Goal: Task Accomplishment & Management: Manage account settings

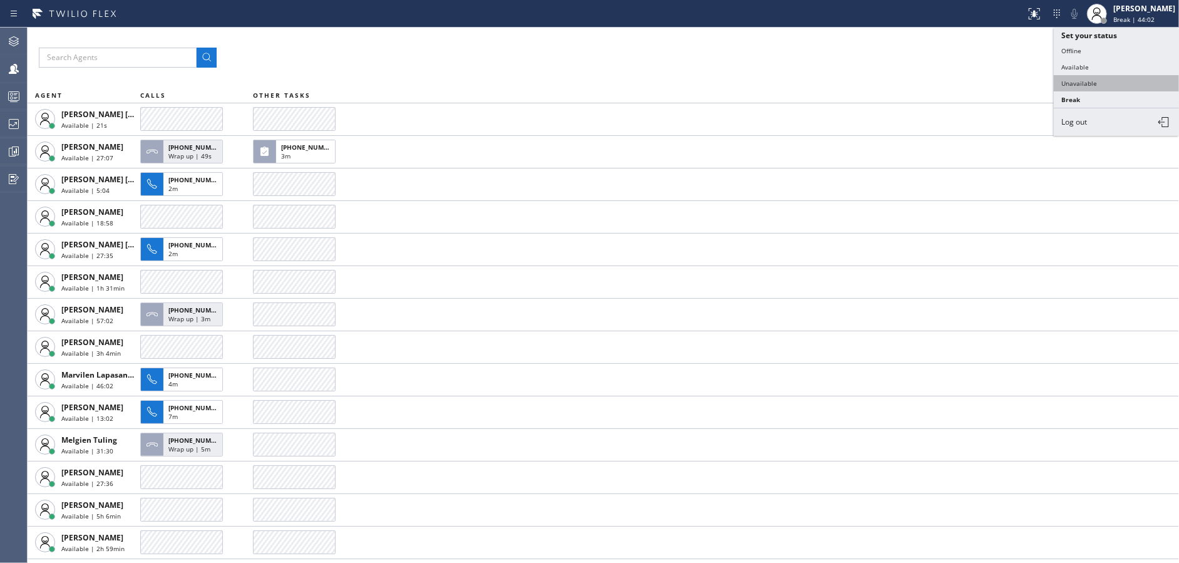
click at [1074, 85] on button "Unavailable" at bounding box center [1116, 83] width 125 height 16
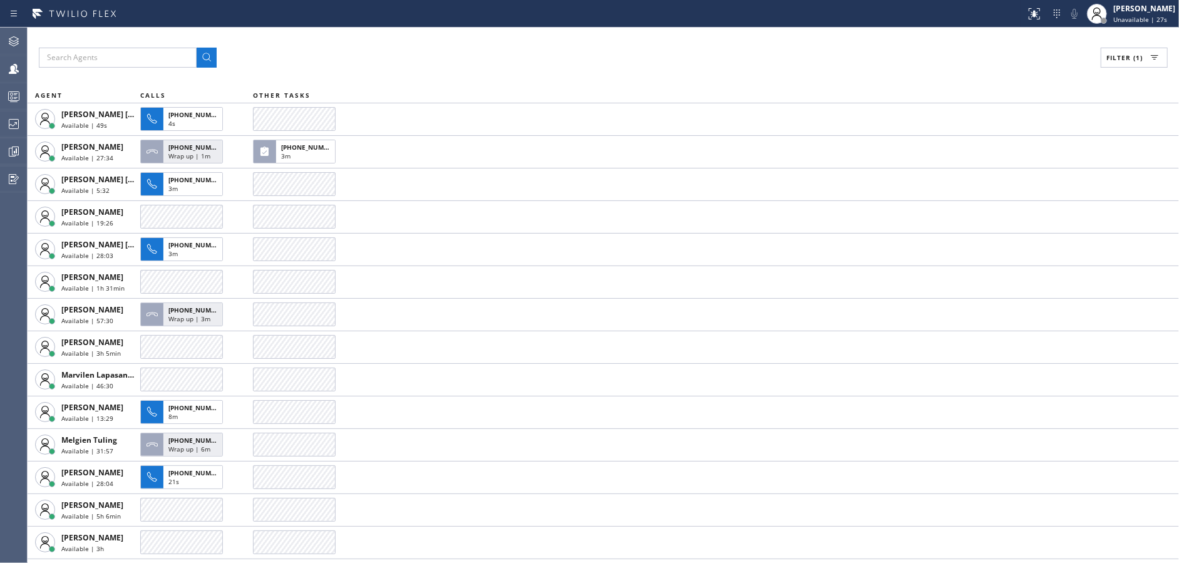
drag, startPoint x: 396, startPoint y: 63, endPoint x: 389, endPoint y: 63, distance: 7.5
click at [396, 63] on div "Filter (1)" at bounding box center [603, 58] width 1129 height 20
click at [0, 120] on div at bounding box center [14, 123] width 28 height 15
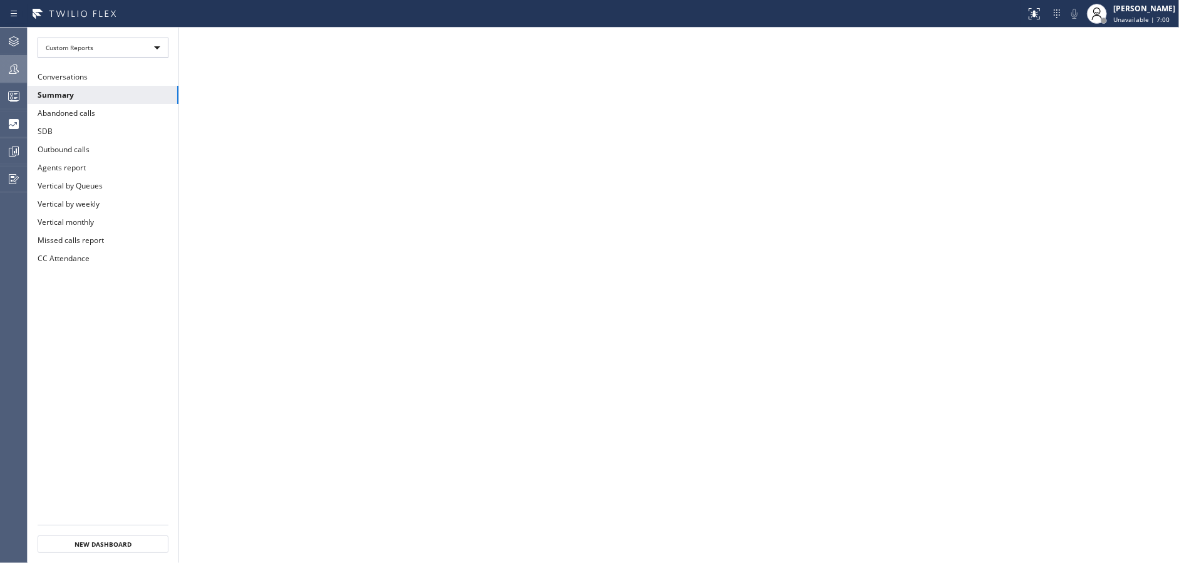
click at [11, 64] on icon at bounding box center [13, 68] width 15 height 15
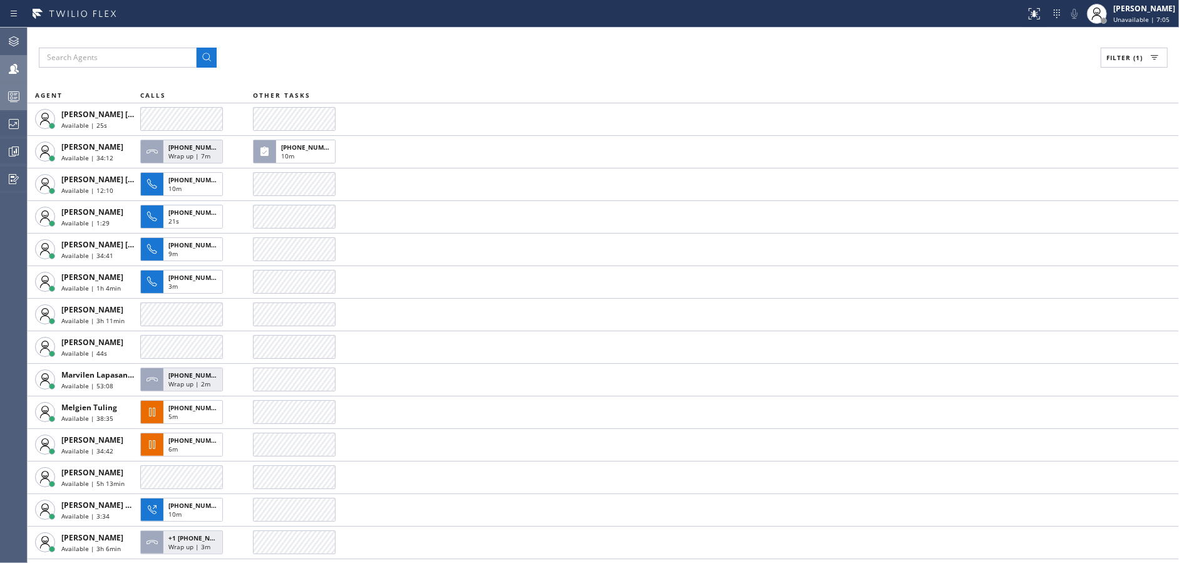
click at [0, 103] on div at bounding box center [14, 96] width 28 height 15
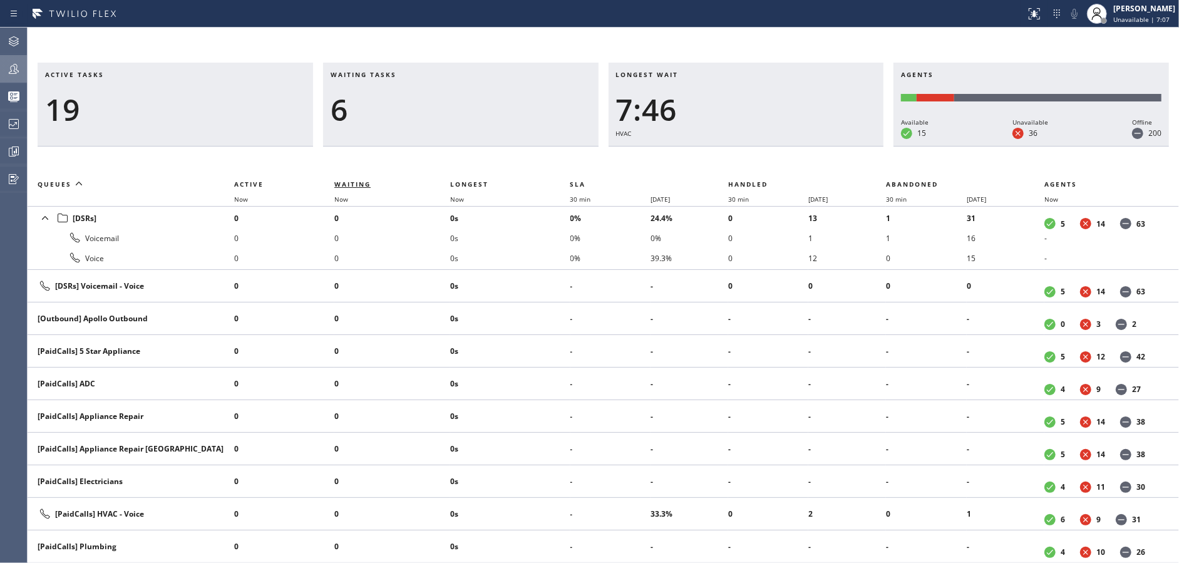
click at [349, 183] on span "Waiting" at bounding box center [352, 184] width 36 height 9
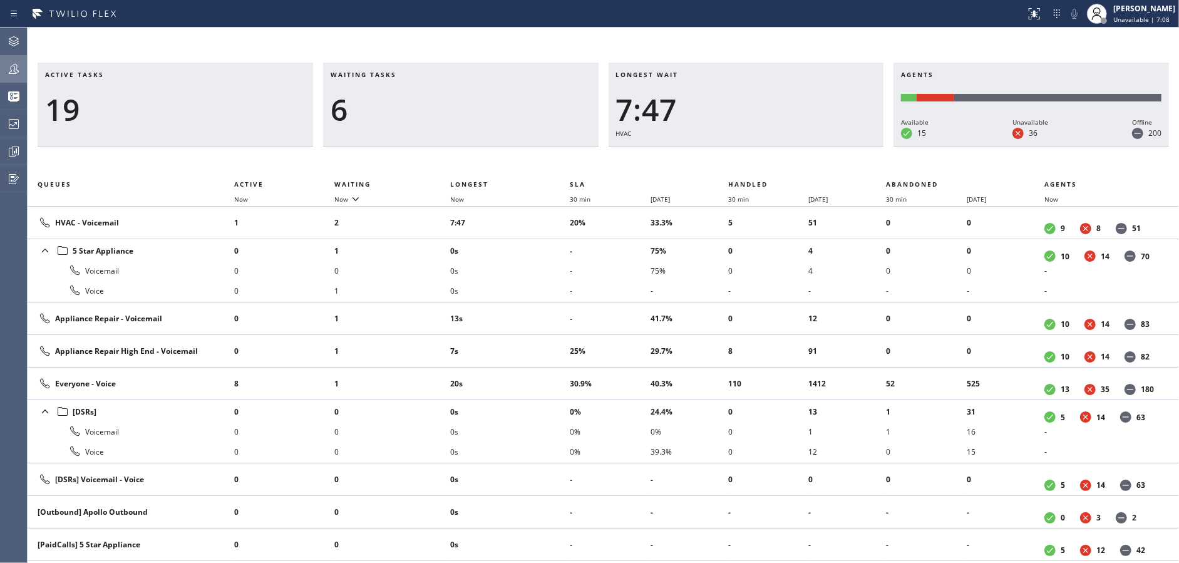
click at [478, 115] on div "6" at bounding box center [461, 109] width 260 height 36
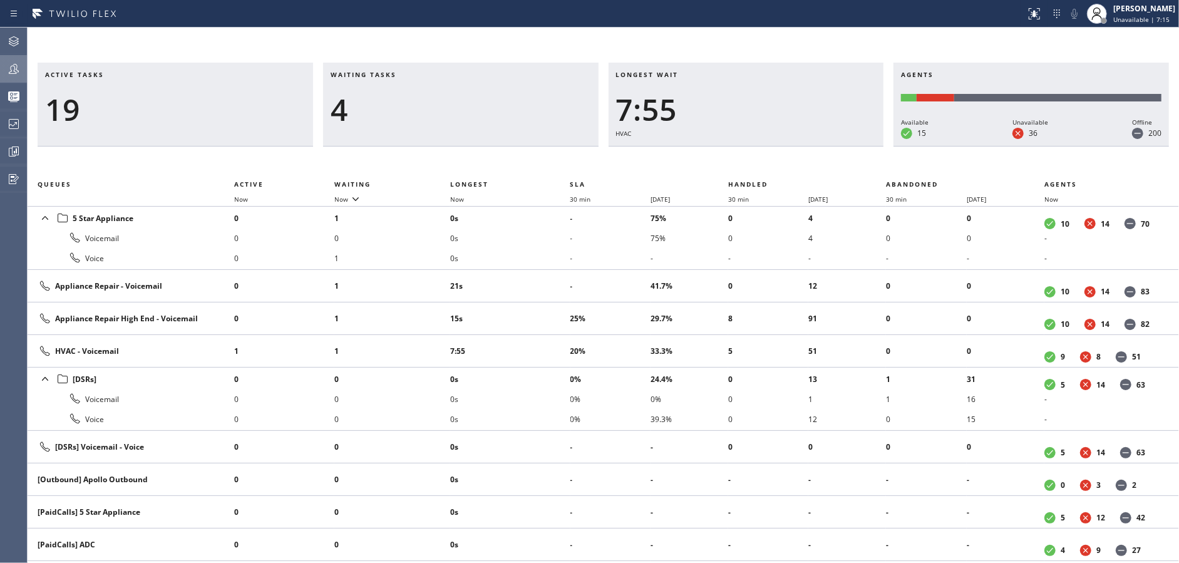
click at [411, 423] on li "0" at bounding box center [392, 419] width 116 height 20
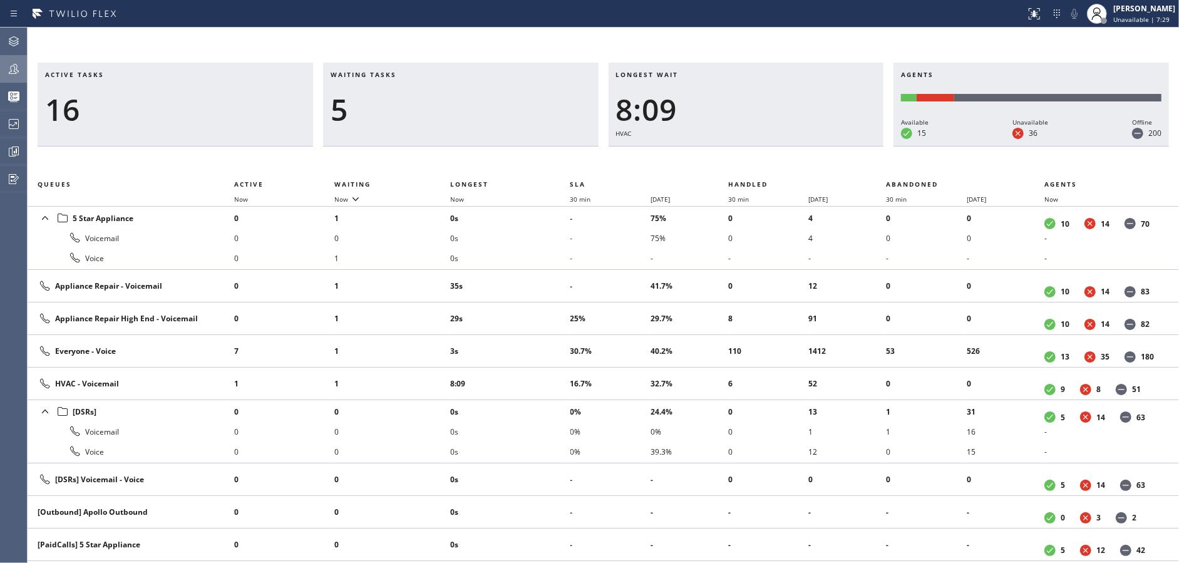
click at [0, 69] on div at bounding box center [14, 68] width 28 height 15
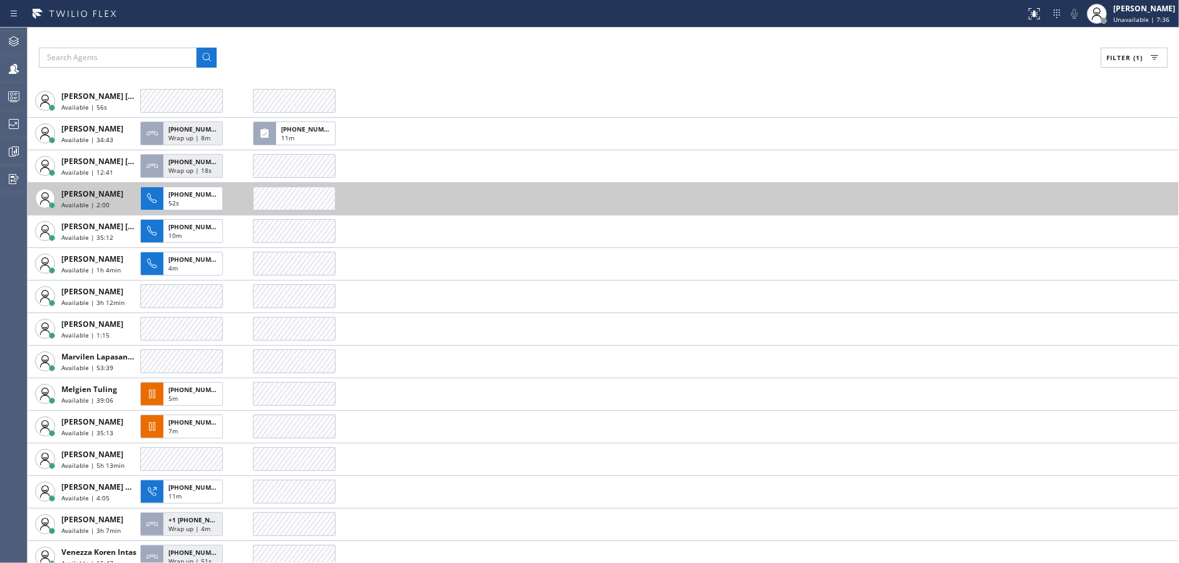
scroll to position [28, 0]
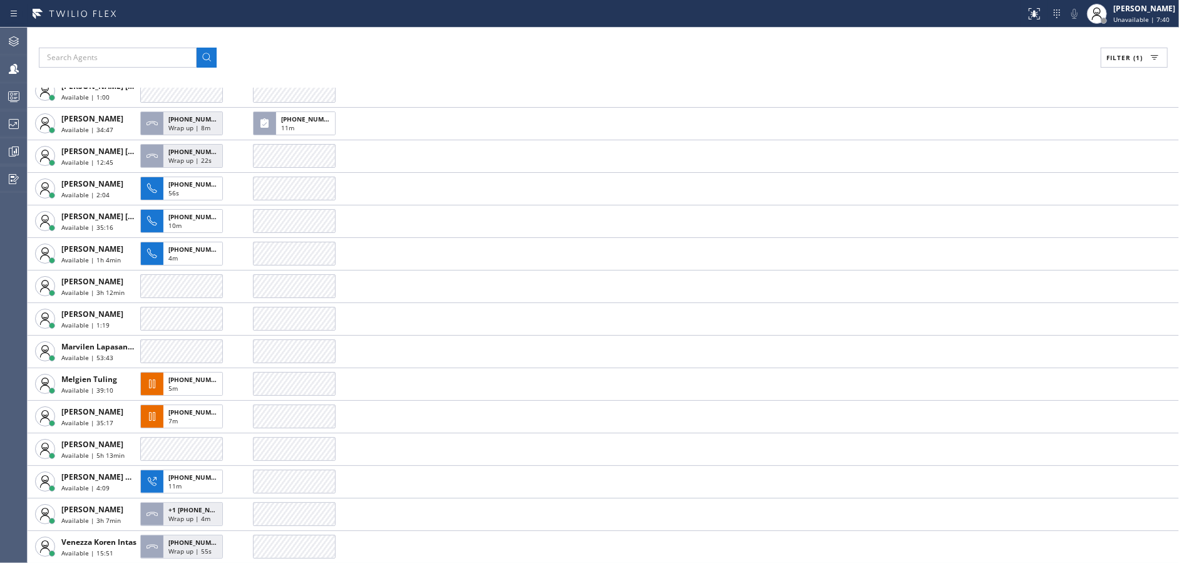
click at [1111, 52] on button "Filter (1)" at bounding box center [1134, 58] width 67 height 20
click at [1001, 148] on input "Available" at bounding box center [996, 147] width 15 height 15
checkbox input "false"
click at [998, 185] on input "Break" at bounding box center [996, 187] width 15 height 15
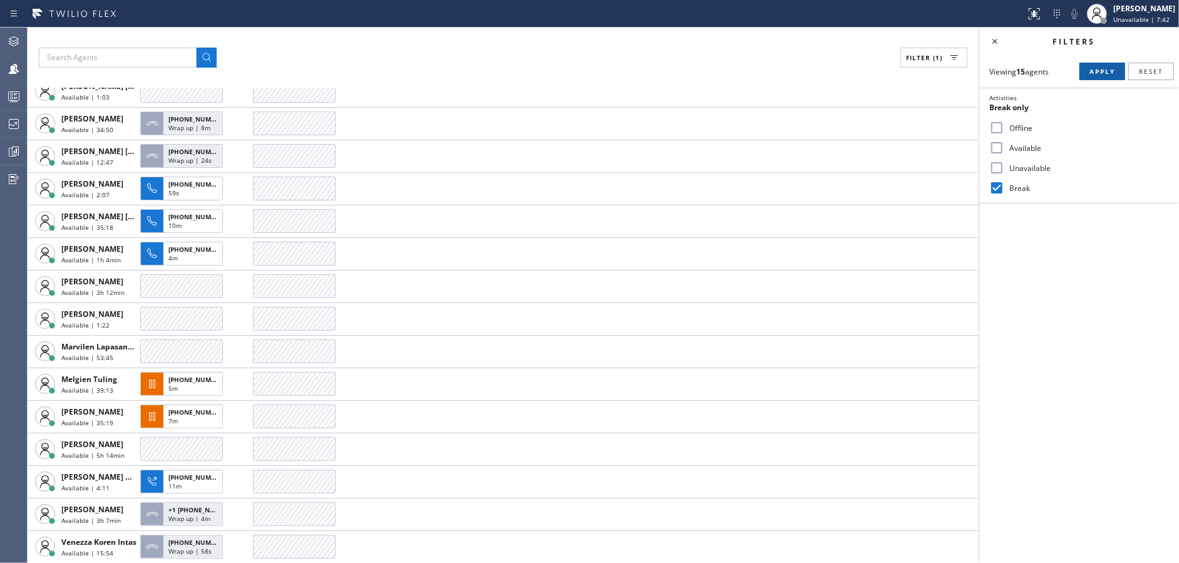
click at [1099, 73] on span "Apply" at bounding box center [1102, 71] width 26 height 9
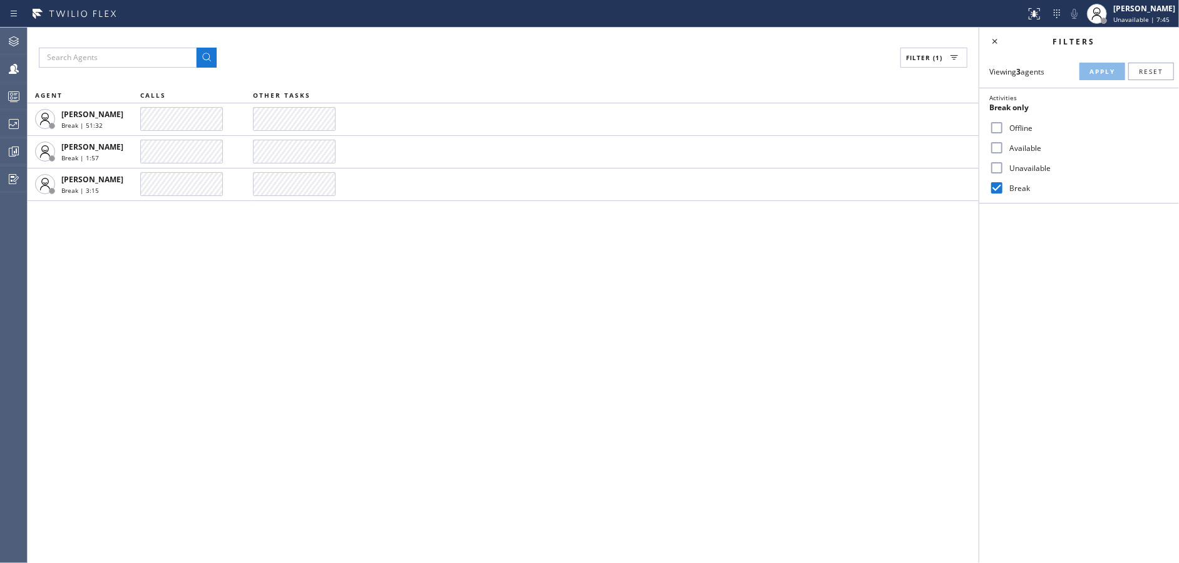
click at [995, 181] on input "Break" at bounding box center [996, 187] width 15 height 15
checkbox input "false"
drag, startPoint x: 995, startPoint y: 163, endPoint x: 1014, endPoint y: 148, distance: 24.4
click at [996, 162] on input "Unavailable" at bounding box center [996, 167] width 15 height 15
click at [1095, 66] on button "Apply" at bounding box center [1102, 72] width 46 height 18
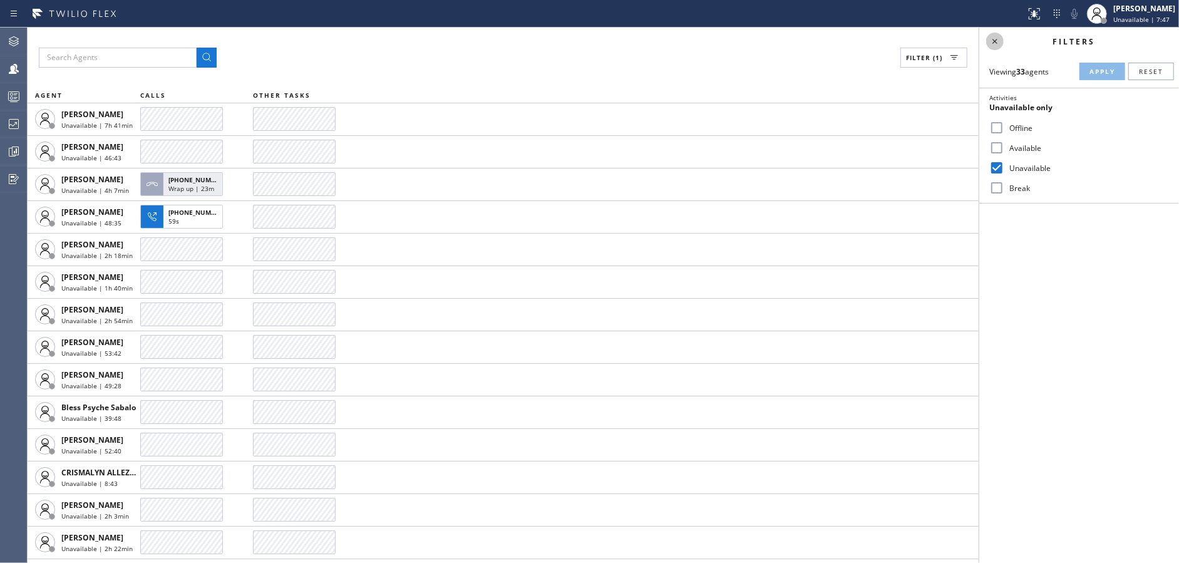
click at [999, 43] on icon at bounding box center [994, 41] width 15 height 15
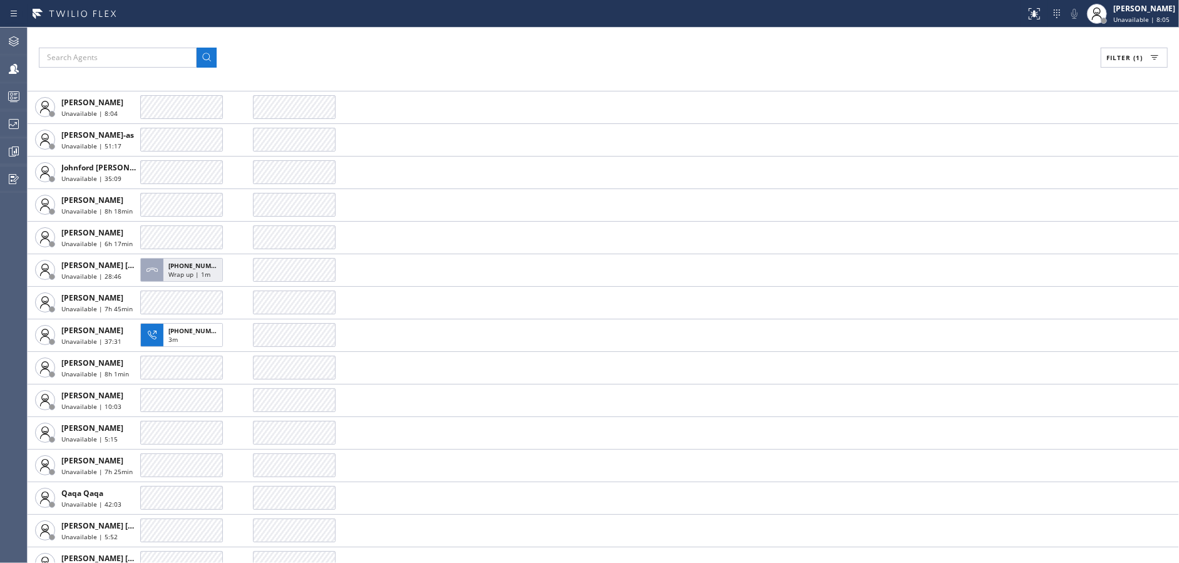
scroll to position [614, 0]
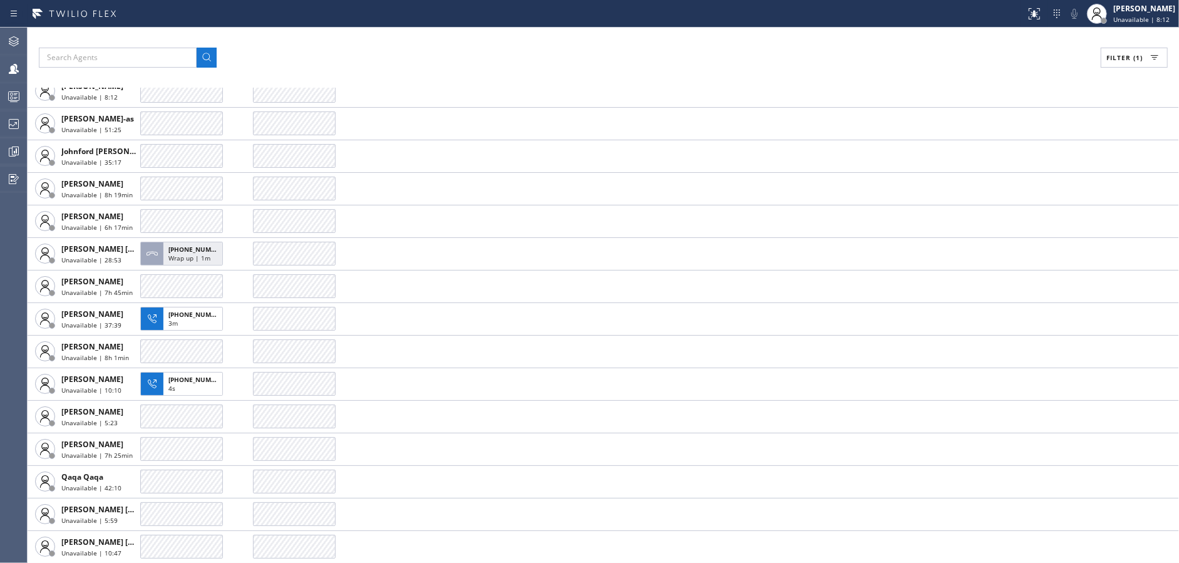
click at [1135, 61] on span "Filter (1)" at bounding box center [1124, 57] width 36 height 9
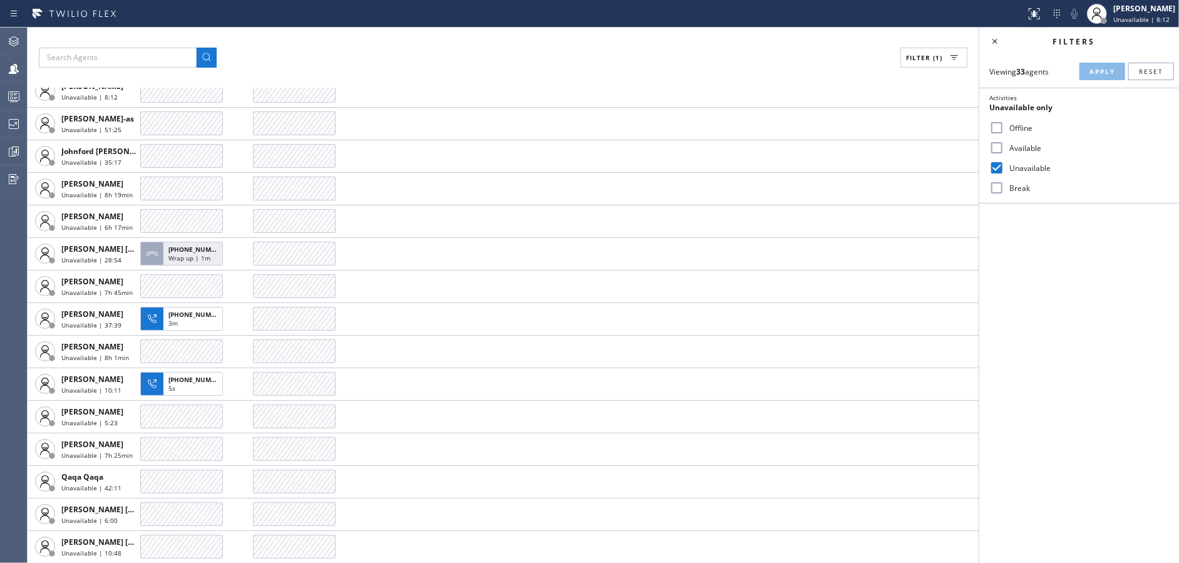
click at [1002, 170] on input "Unavailable" at bounding box center [996, 167] width 15 height 15
checkbox input "false"
click at [1000, 147] on input "Available" at bounding box center [996, 147] width 15 height 15
checkbox input "true"
click at [1092, 76] on button "Apply" at bounding box center [1102, 72] width 46 height 18
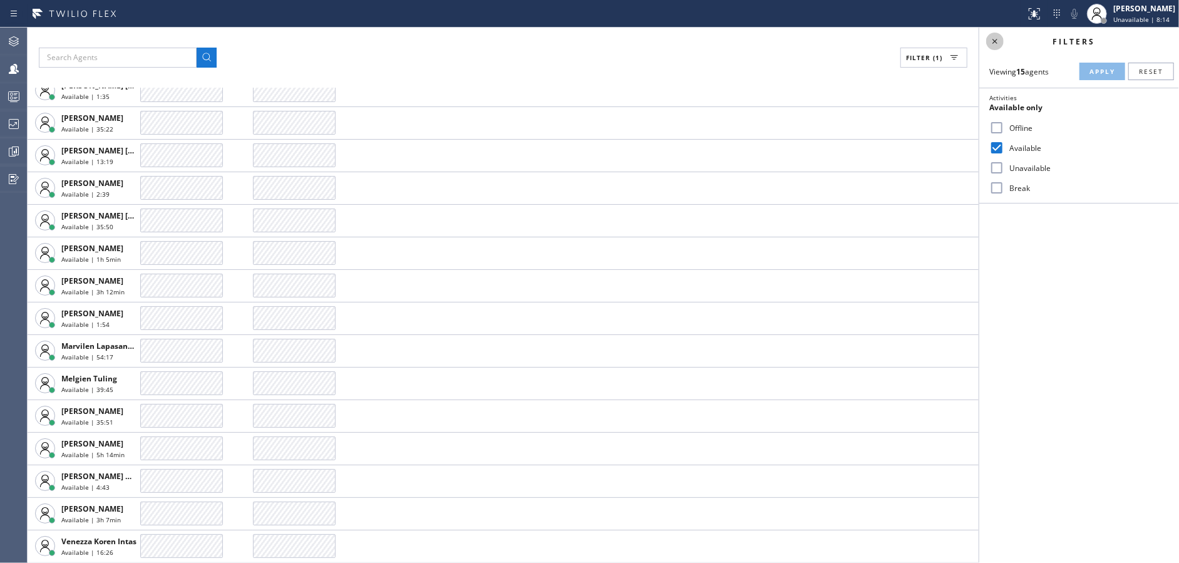
click at [991, 44] on icon at bounding box center [994, 41] width 15 height 15
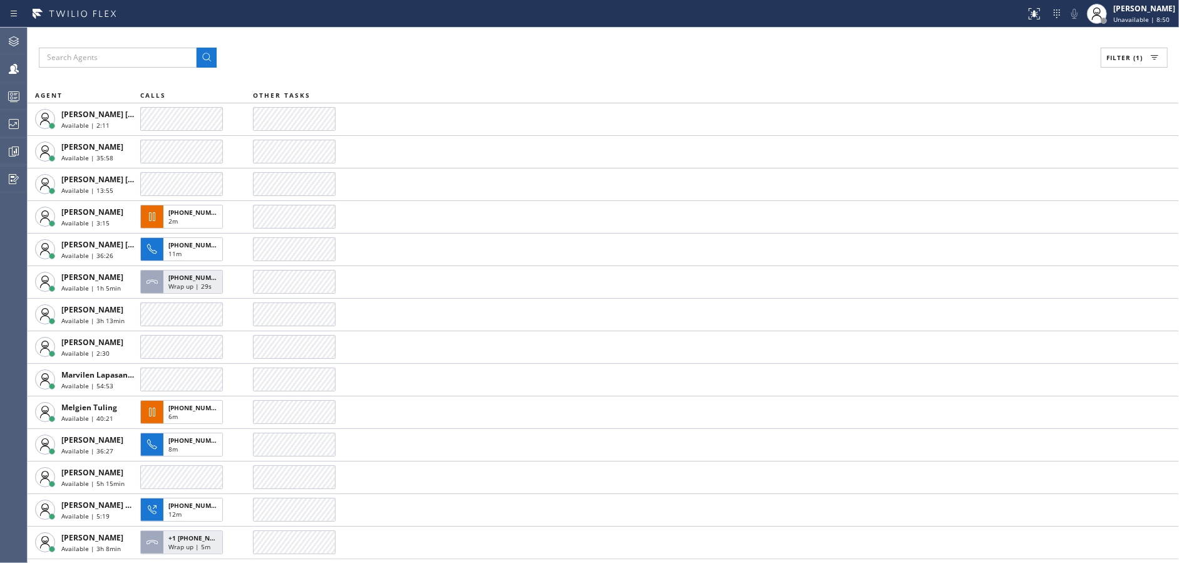
click at [392, 45] on div "Filter (1) AGENT CALLS OTHER TASKS [PERSON_NAME] [PERSON_NAME] Available | 2:11…" at bounding box center [603, 295] width 1151 height 535
click at [1130, 59] on span "Filter (1)" at bounding box center [1124, 57] width 36 height 9
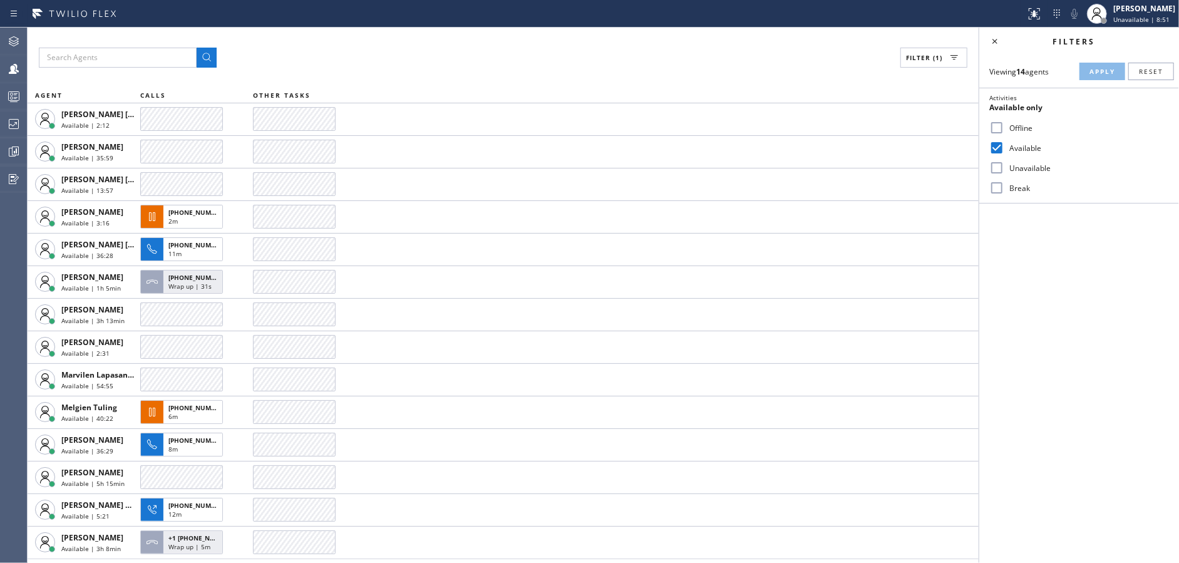
drag, startPoint x: 999, startPoint y: 185, endPoint x: 1007, endPoint y: 145, distance: 40.9
click at [999, 185] on input "Break" at bounding box center [996, 187] width 15 height 15
checkbox input "true"
click at [999, 144] on input "Available" at bounding box center [996, 147] width 15 height 15
checkbox input "false"
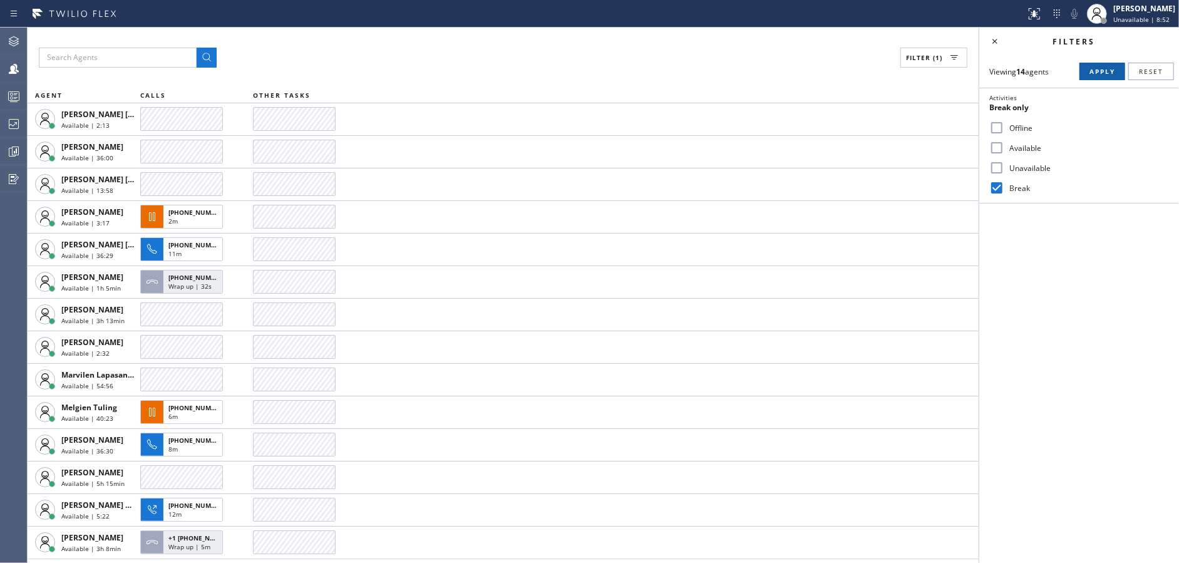
click at [1092, 73] on span "Apply" at bounding box center [1102, 71] width 26 height 9
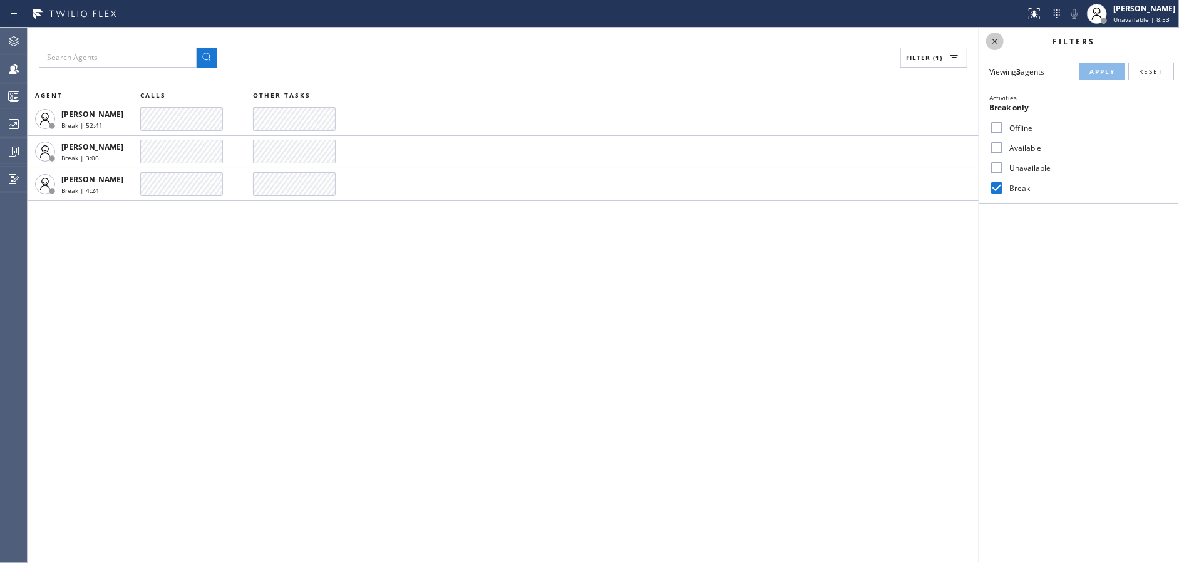
click at [998, 38] on icon at bounding box center [994, 41] width 15 height 15
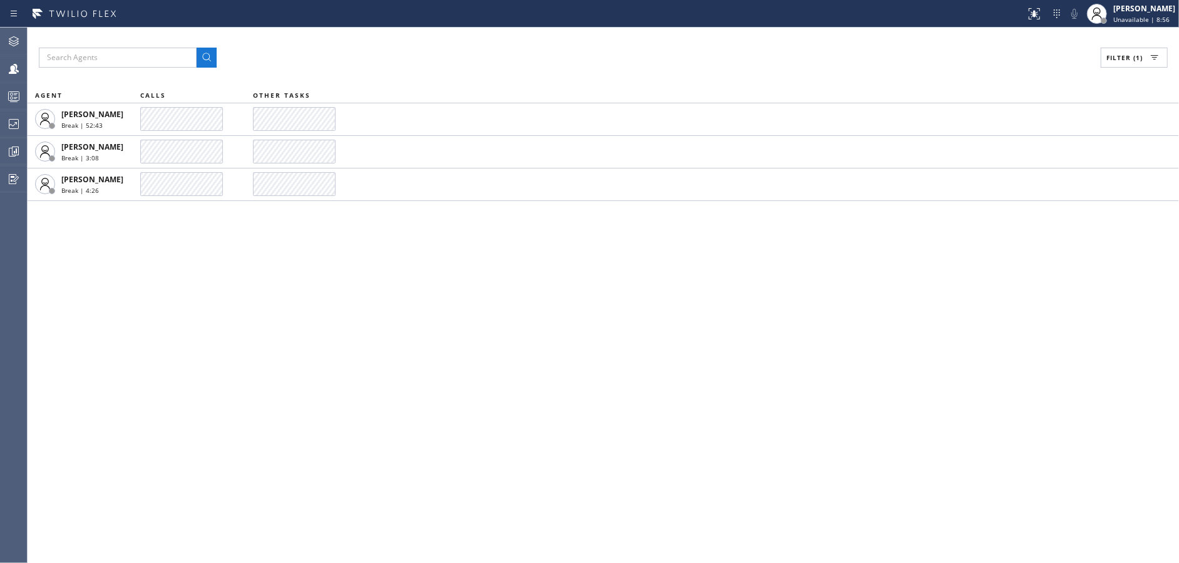
click at [1114, 58] on span "Filter (1)" at bounding box center [1124, 57] width 36 height 9
click at [997, 181] on input "Break" at bounding box center [996, 187] width 15 height 15
checkbox input "false"
drag, startPoint x: 1000, startPoint y: 144, endPoint x: 1092, endPoint y: 83, distance: 110.3
click at [1000, 143] on input "Available" at bounding box center [996, 147] width 15 height 15
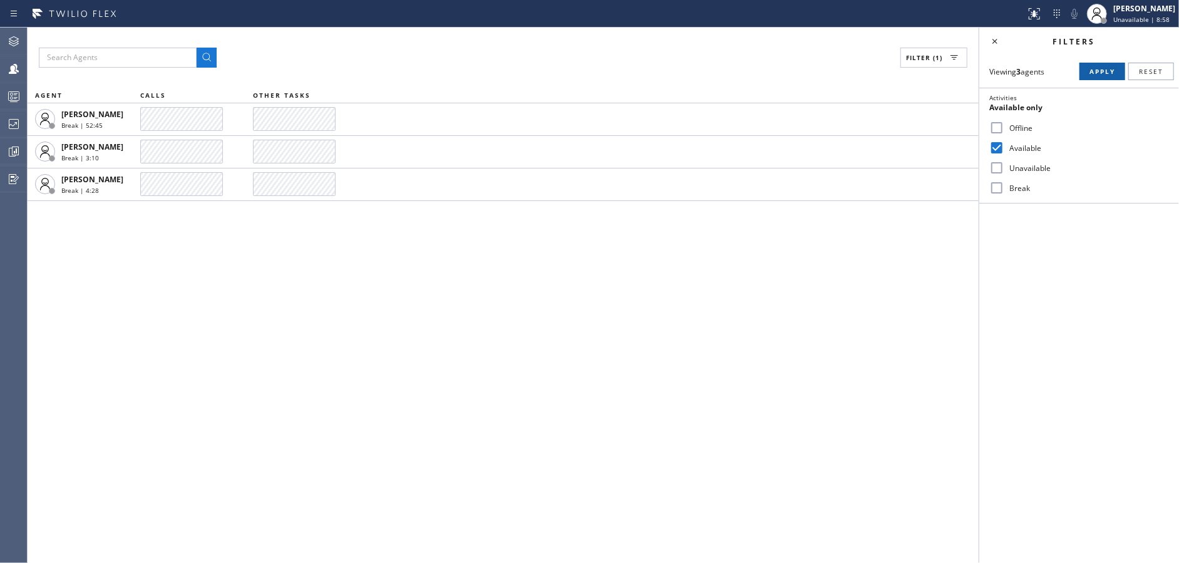
click at [1097, 74] on span "Apply" at bounding box center [1102, 71] width 26 height 9
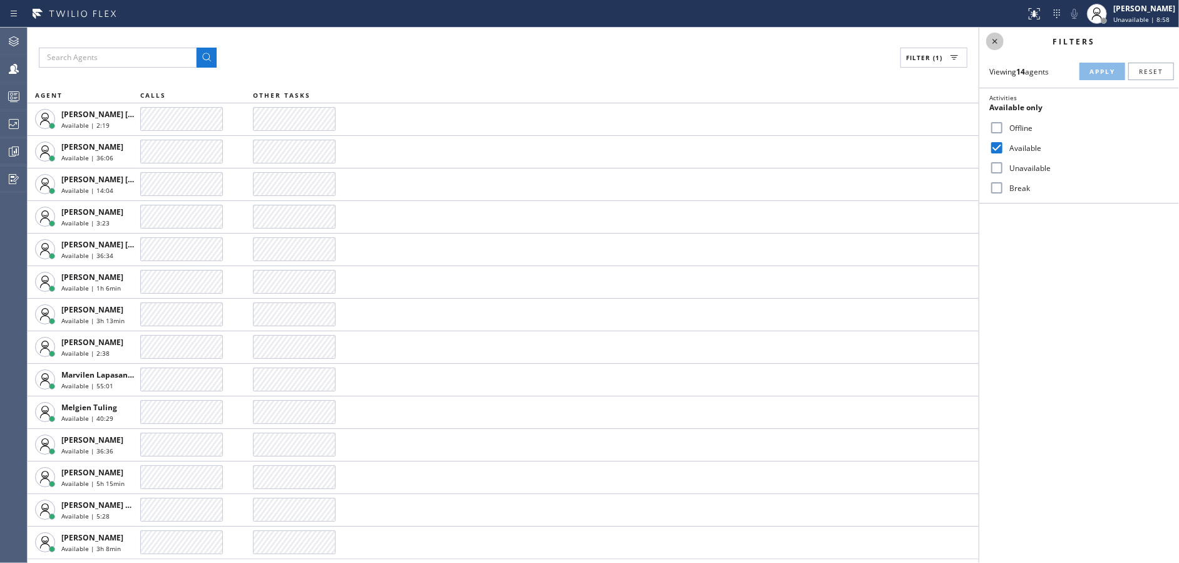
click at [1000, 36] on icon at bounding box center [994, 41] width 15 height 15
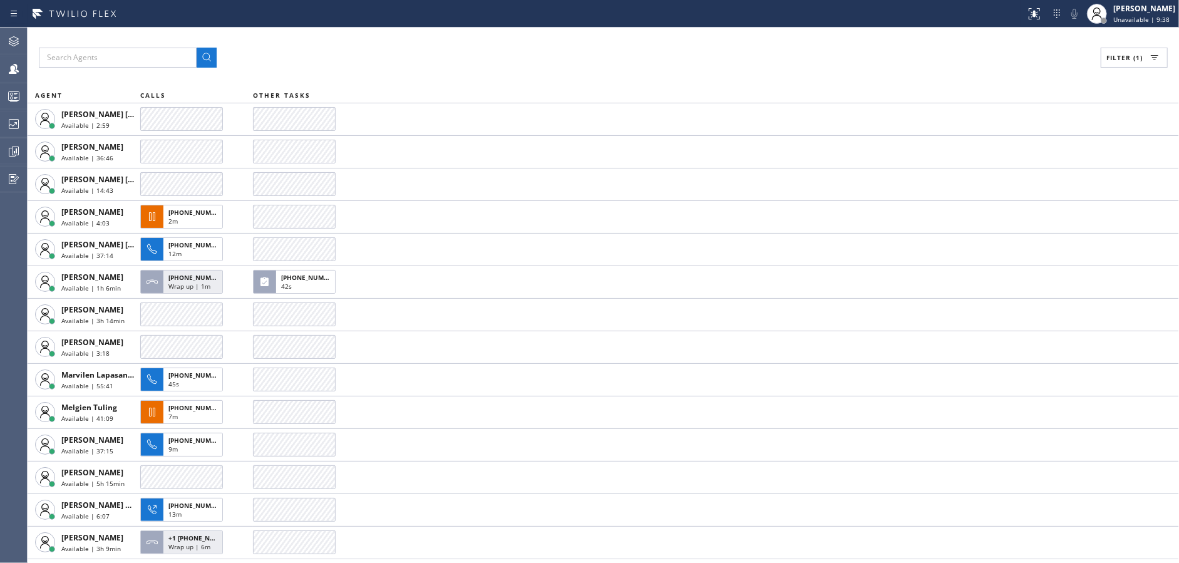
click at [353, 37] on div "Filter (1) AGENT CALLS OTHER TASKS [PERSON_NAME] [PERSON_NAME] Available | 2:59…" at bounding box center [603, 295] width 1151 height 535
click at [21, 102] on icon at bounding box center [13, 96] width 15 height 15
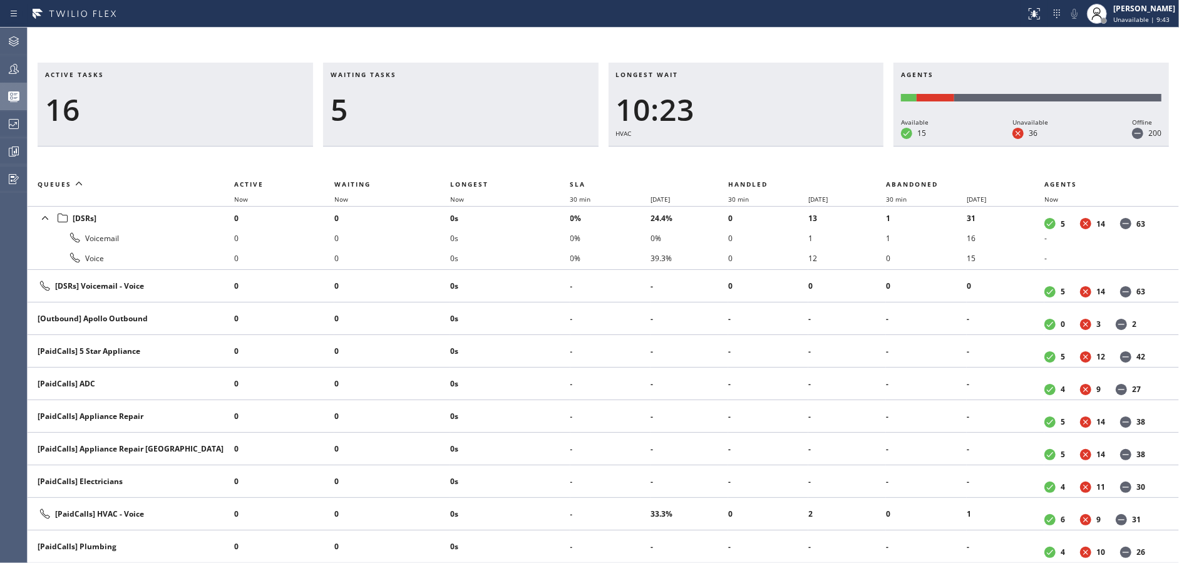
click at [354, 189] on th "Waiting" at bounding box center [392, 184] width 116 height 15
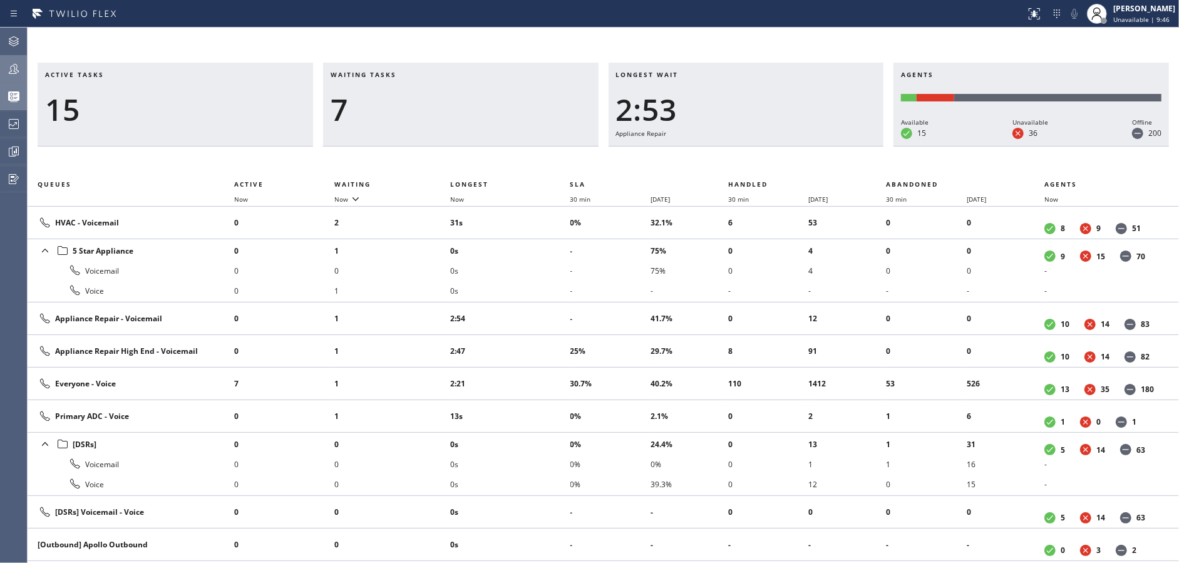
click at [5, 71] on div at bounding box center [14, 68] width 28 height 15
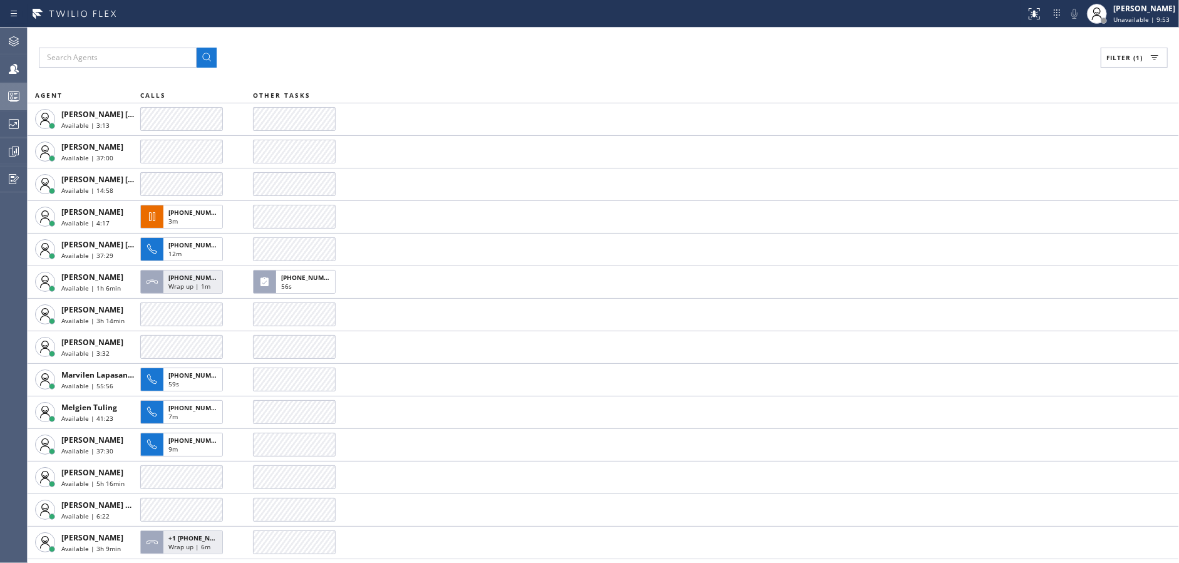
click at [1128, 49] on button "Filter (1)" at bounding box center [1134, 58] width 67 height 20
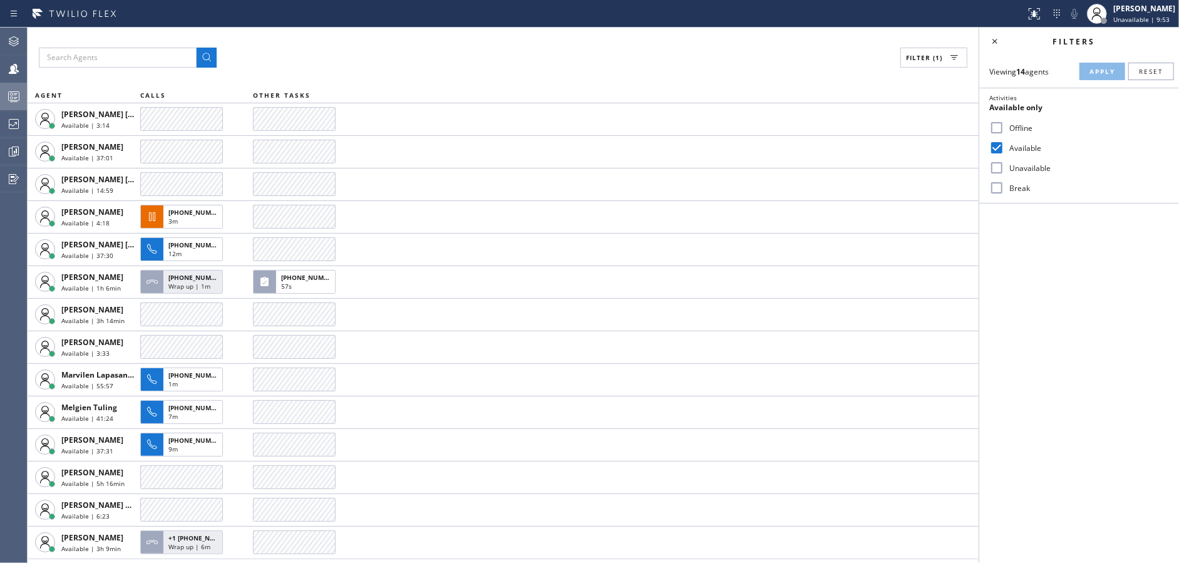
click at [990, 146] on input "Available" at bounding box center [996, 147] width 15 height 15
checkbox input "false"
drag, startPoint x: 997, startPoint y: 168, endPoint x: 1120, endPoint y: 78, distance: 153.1
click at [997, 167] on input "Unavailable" at bounding box center [996, 167] width 15 height 15
checkbox input "true"
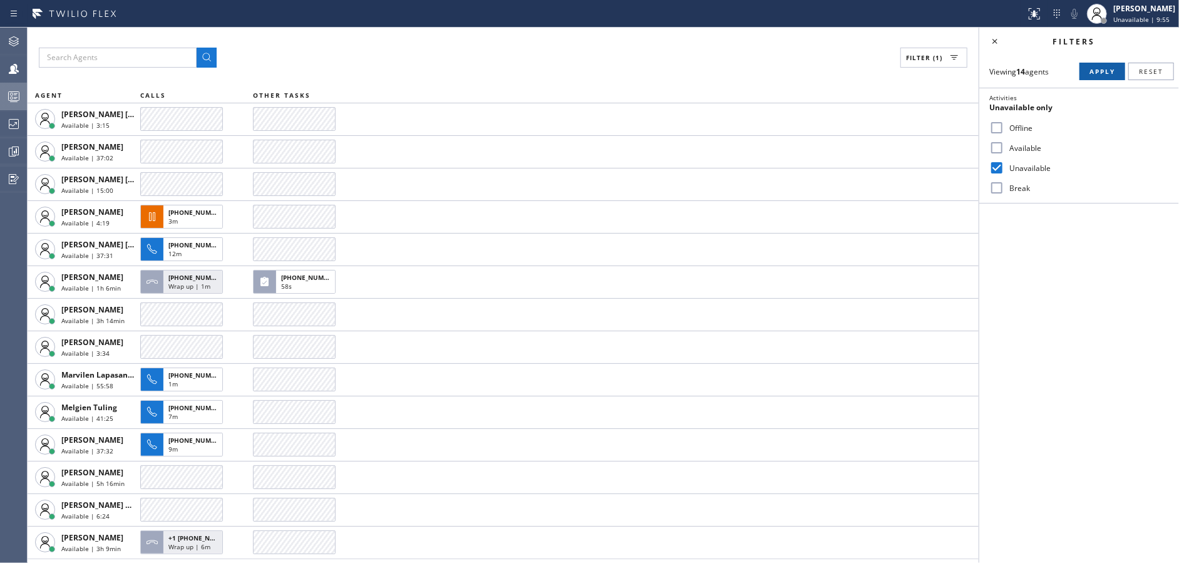
click at [1104, 71] on span "Apply" at bounding box center [1102, 71] width 26 height 9
click at [997, 38] on icon at bounding box center [994, 41] width 15 height 15
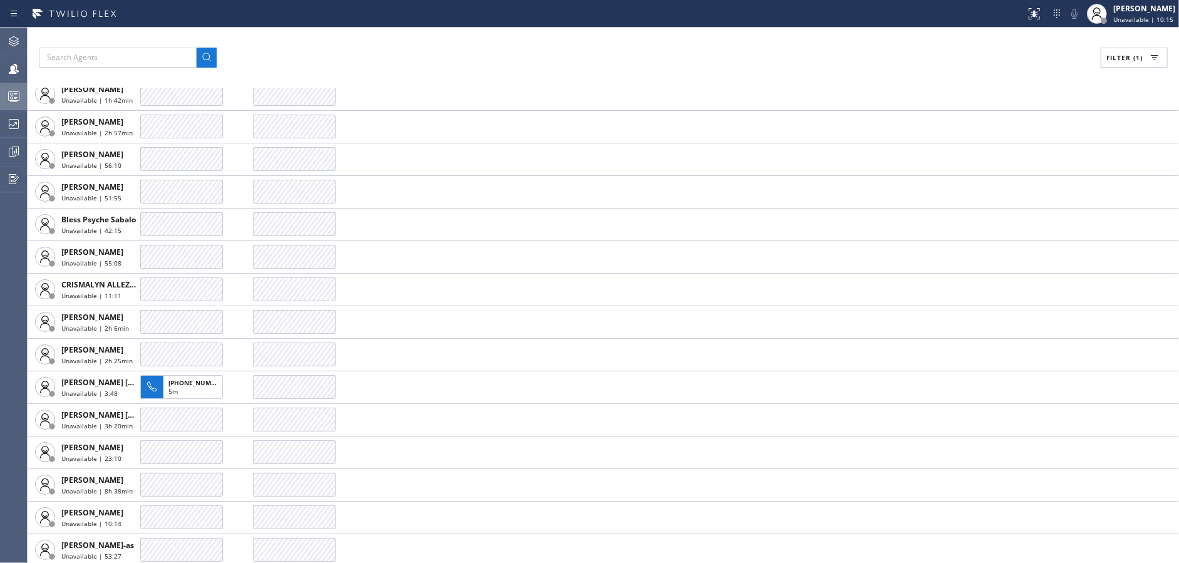
scroll to position [21, 0]
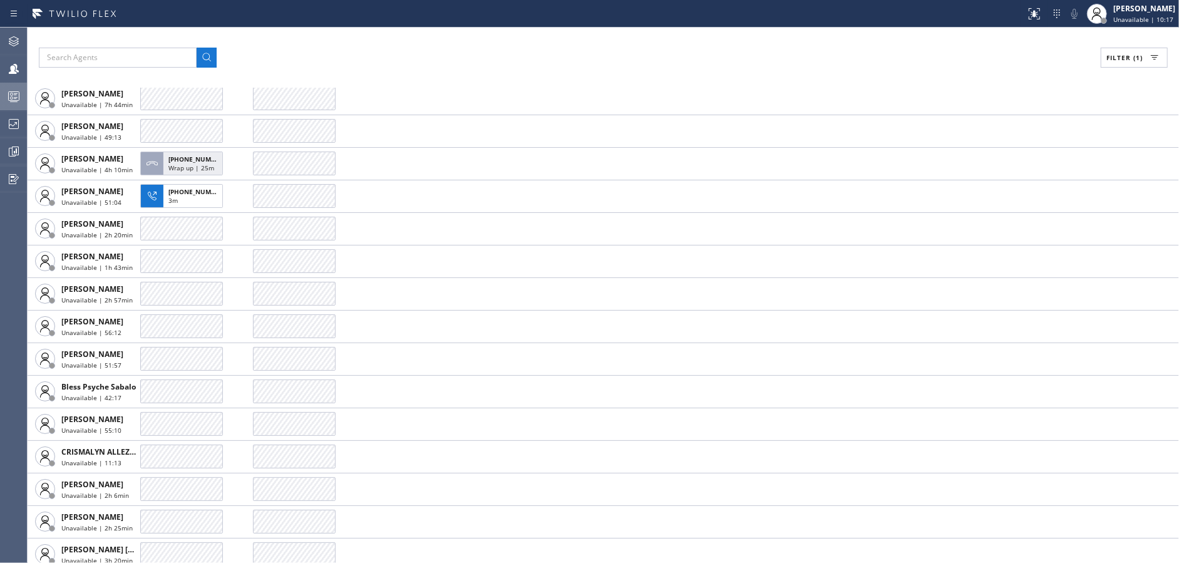
click at [1141, 49] on button "Filter (1)" at bounding box center [1134, 58] width 67 height 20
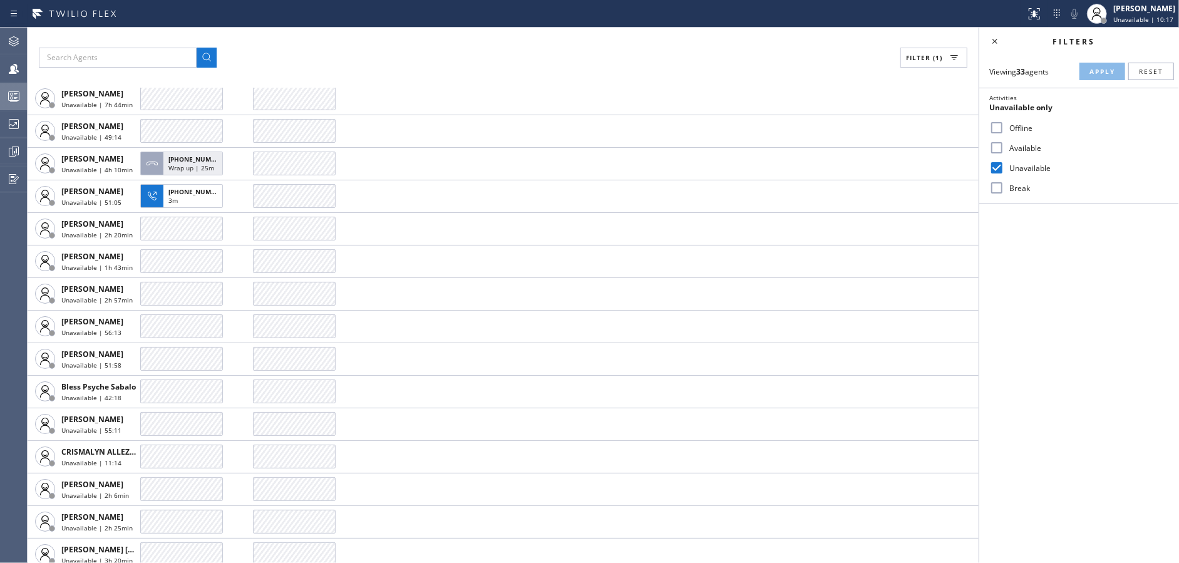
click at [997, 146] on input "Available" at bounding box center [996, 147] width 15 height 15
checkbox input "true"
click at [997, 162] on input "Unavailable" at bounding box center [996, 167] width 15 height 15
checkbox input "false"
click at [1096, 72] on span "Apply" at bounding box center [1102, 71] width 26 height 9
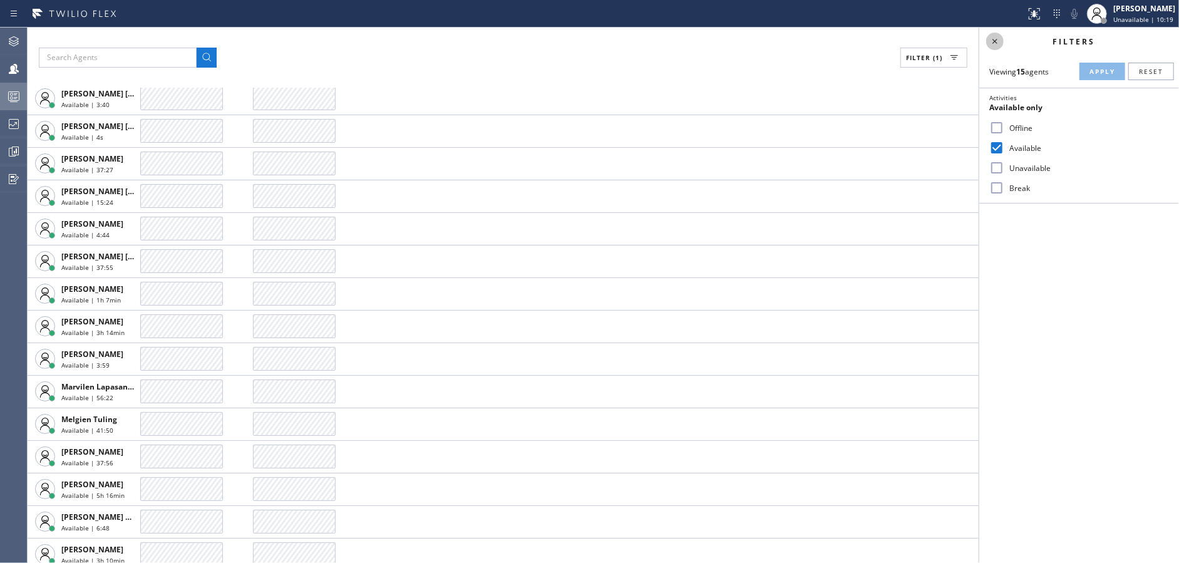
click at [995, 33] on button at bounding box center [995, 42] width 18 height 18
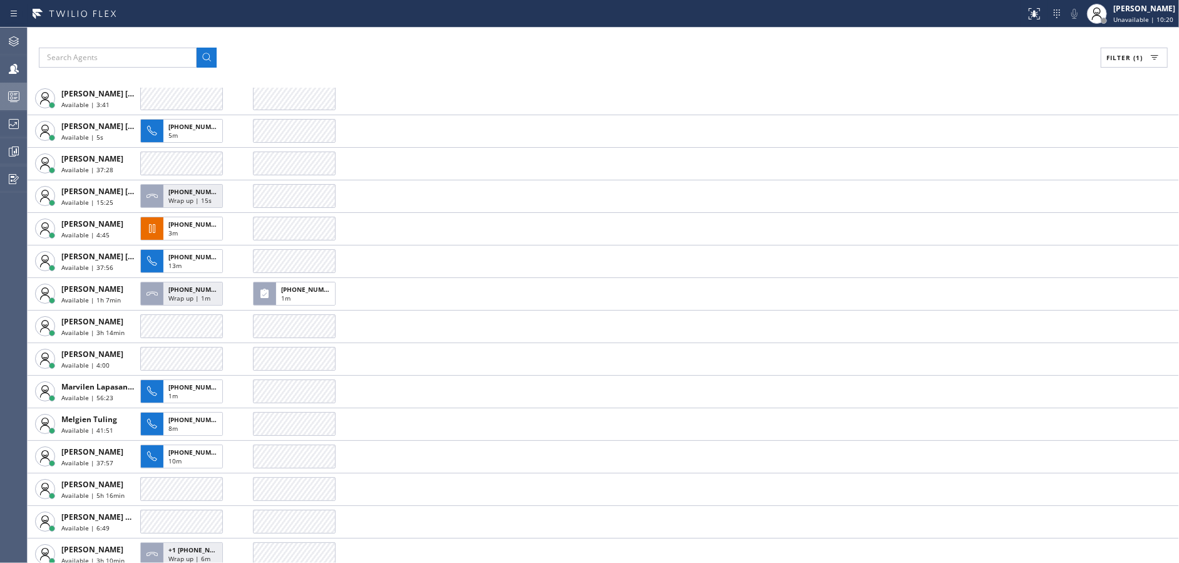
click at [9, 102] on icon at bounding box center [13, 96] width 15 height 15
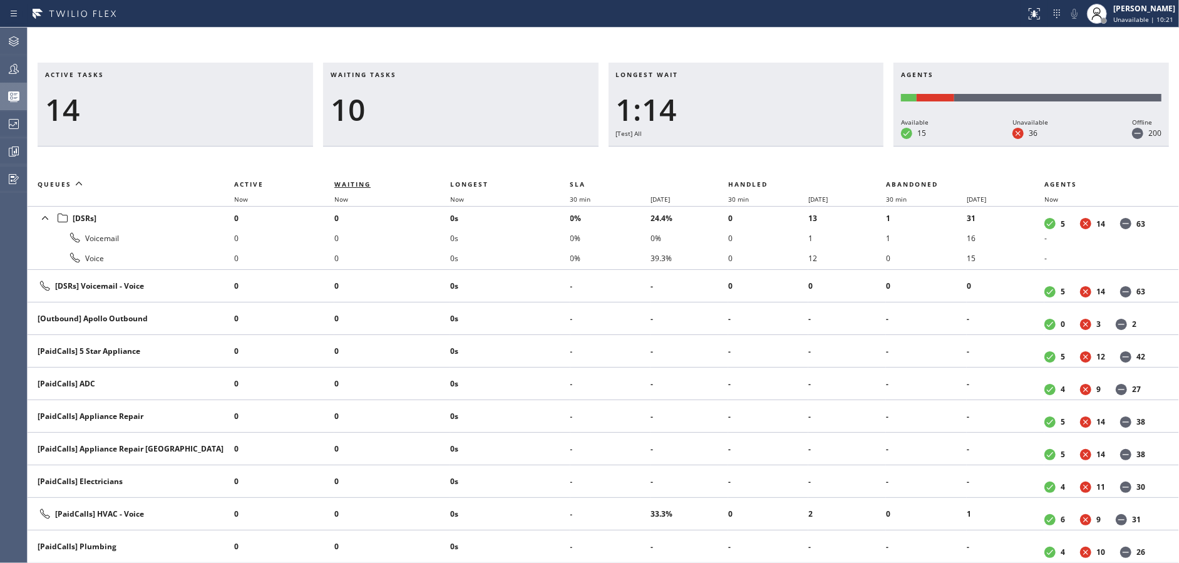
click at [342, 184] on span "Waiting" at bounding box center [352, 184] width 36 height 9
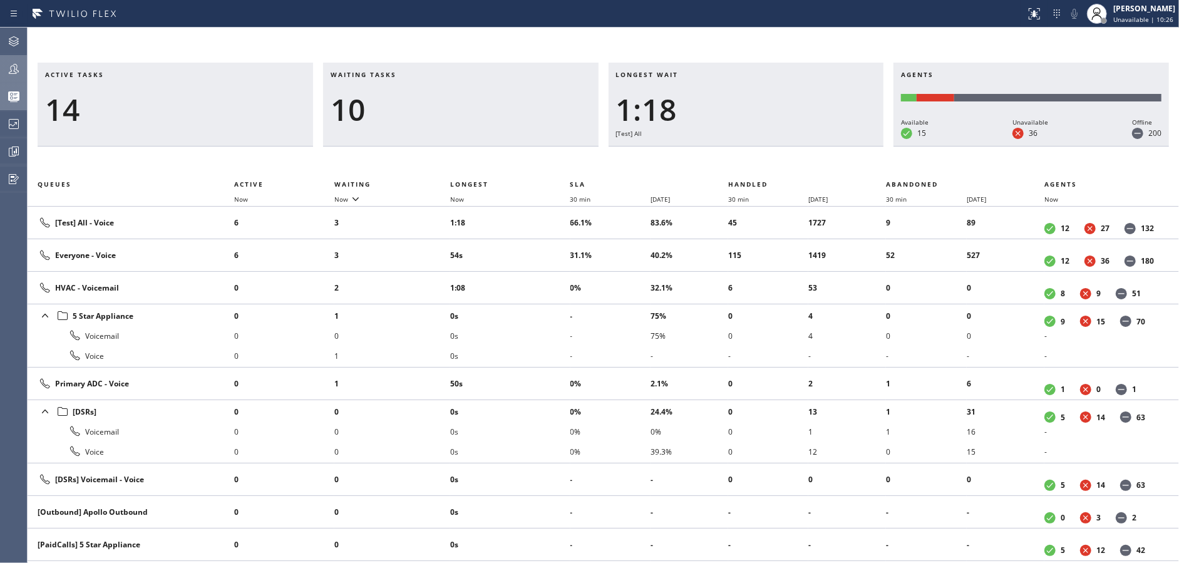
click at [19, 61] on icon at bounding box center [13, 68] width 15 height 15
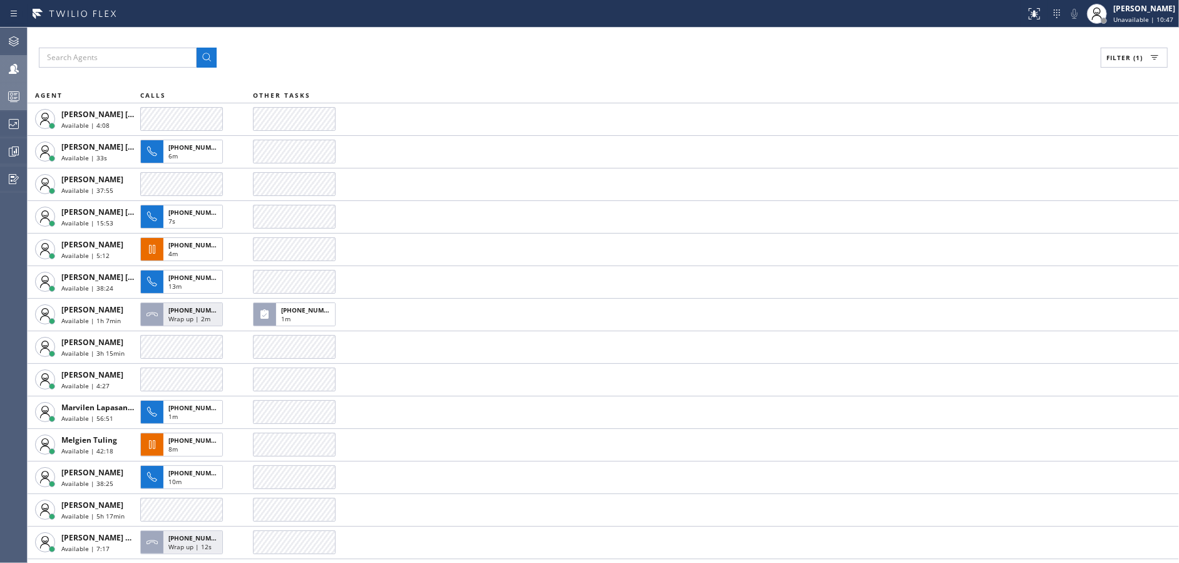
click at [6, 99] on icon at bounding box center [13, 96] width 15 height 15
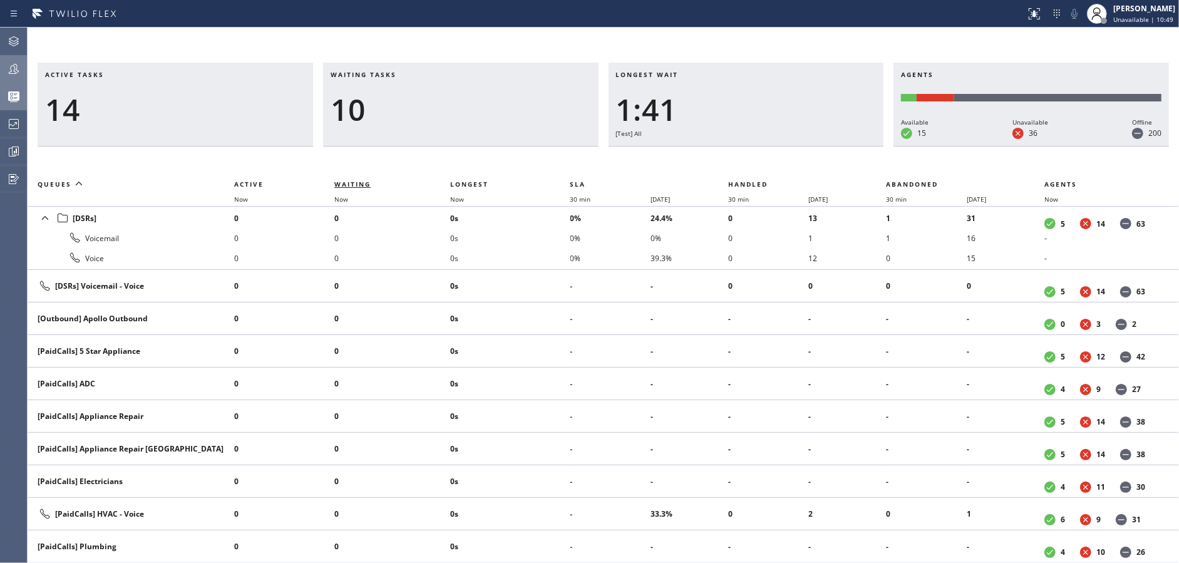
click at [351, 184] on span "Waiting" at bounding box center [352, 184] width 36 height 9
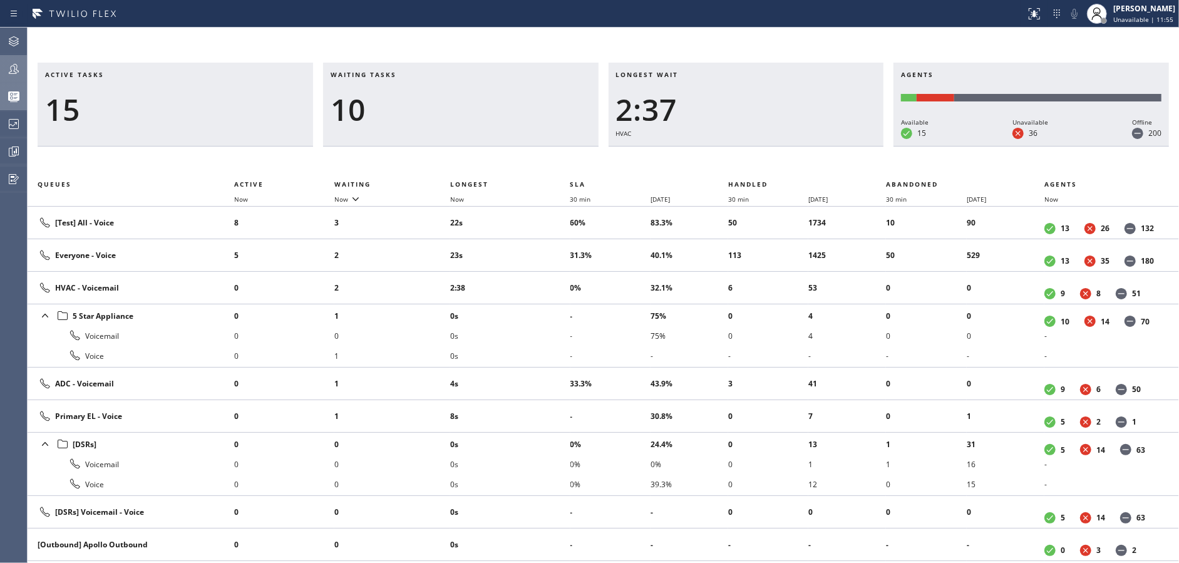
click at [264, 125] on div "15" at bounding box center [175, 109] width 260 height 36
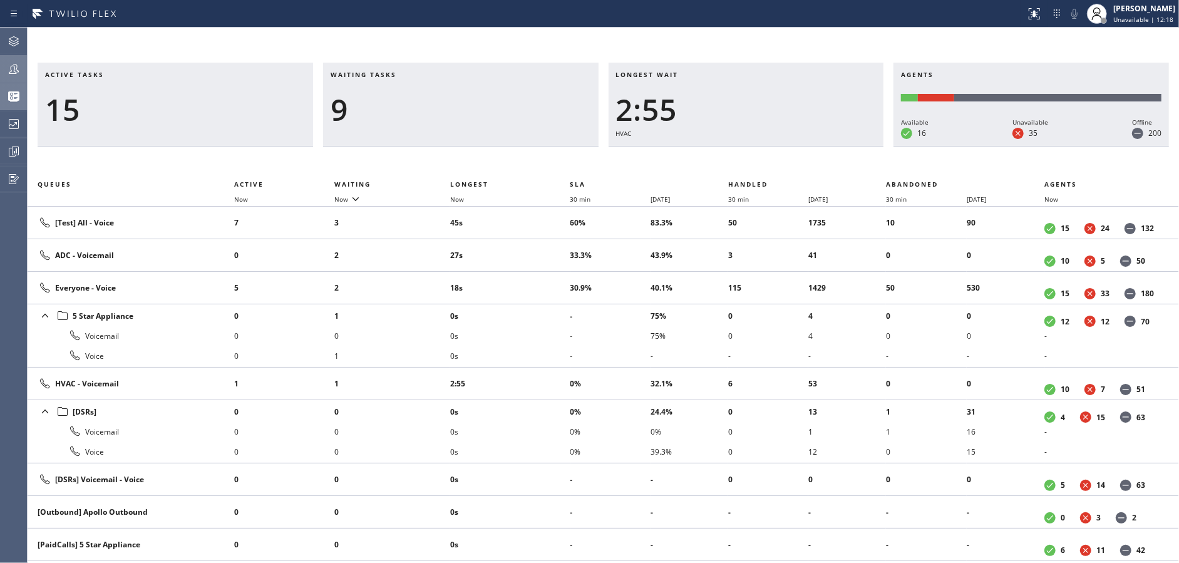
click at [349, 248] on li "2" at bounding box center [392, 255] width 116 height 20
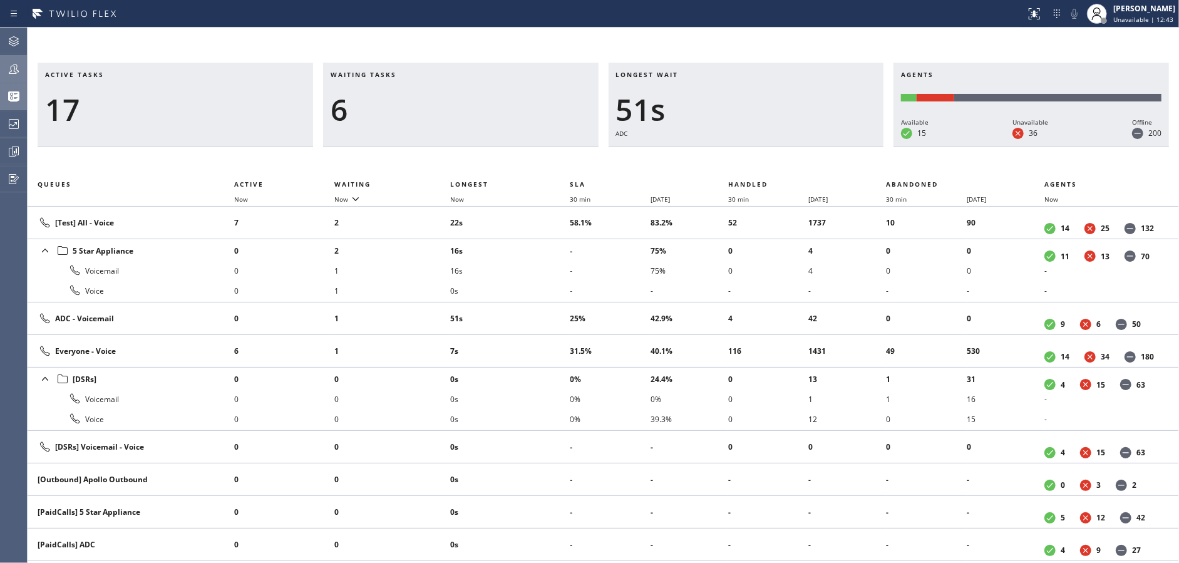
click at [16, 71] on icon at bounding box center [13, 68] width 15 height 15
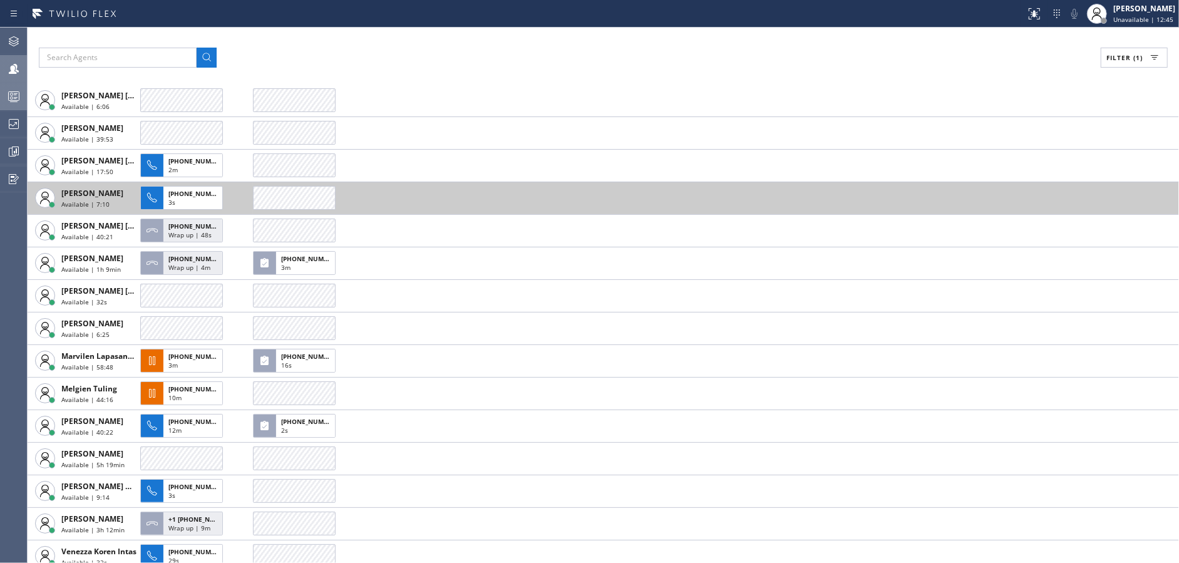
scroll to position [28, 0]
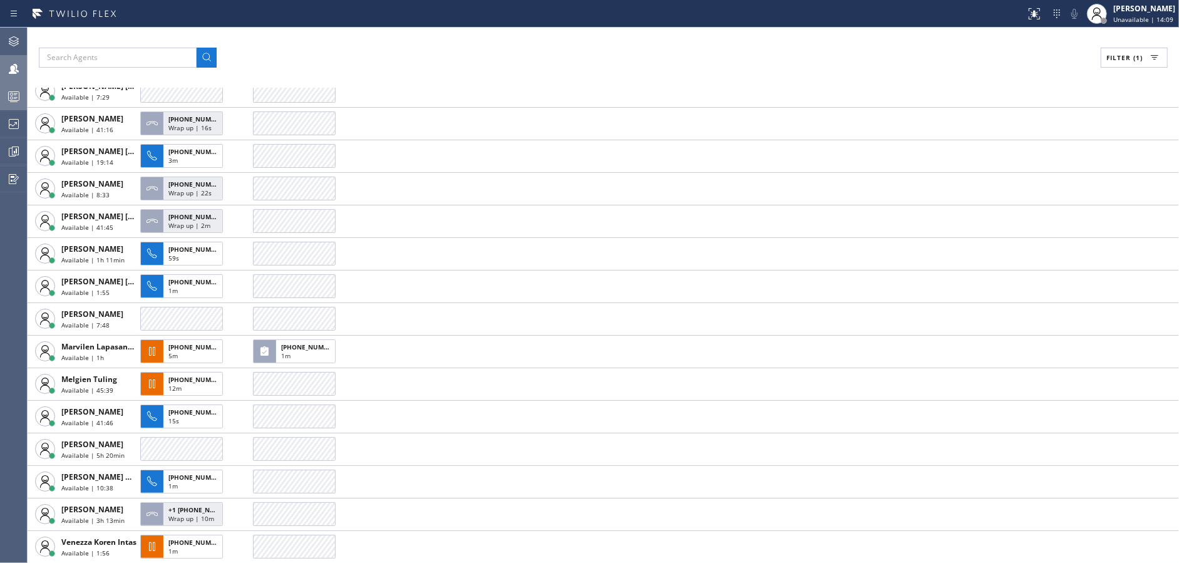
click at [21, 85] on div at bounding box center [14, 96] width 28 height 25
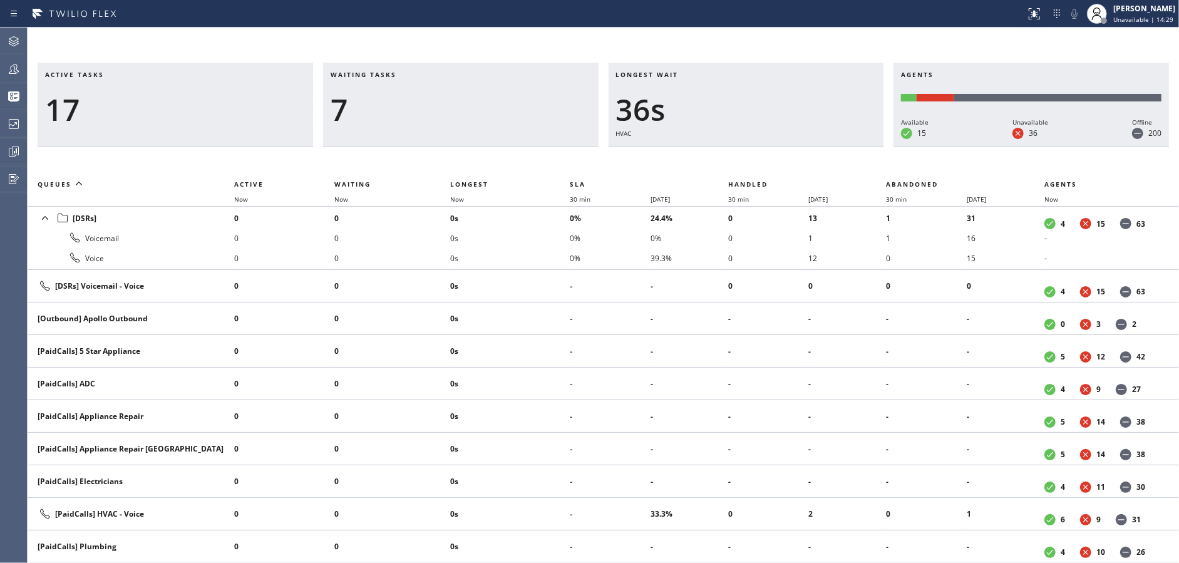
drag, startPoint x: 13, startPoint y: 70, endPoint x: 59, endPoint y: 81, distance: 47.5
click at [13, 70] on icon at bounding box center [13, 68] width 15 height 15
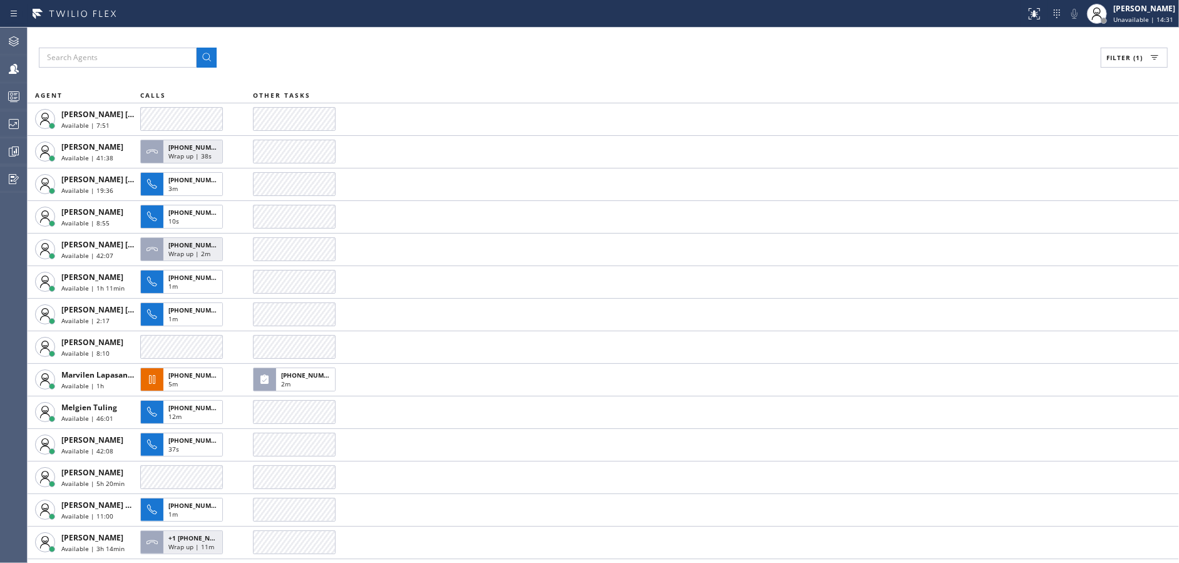
click at [1134, 59] on span "Filter (1)" at bounding box center [1124, 57] width 36 height 9
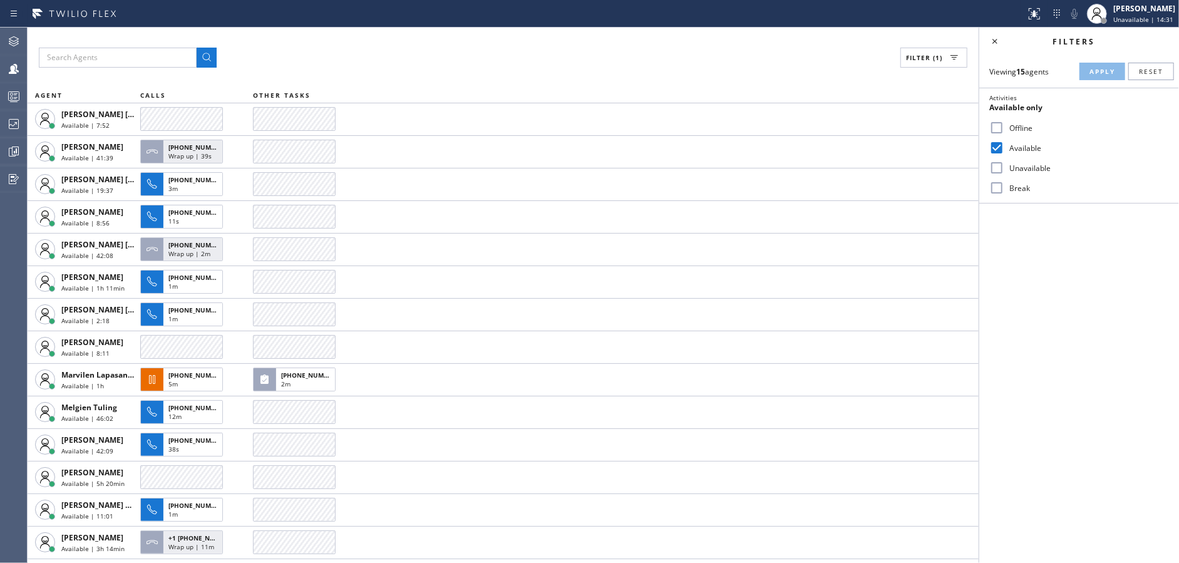
click at [1001, 141] on input "Available" at bounding box center [996, 147] width 15 height 15
checkbox input "false"
click at [994, 168] on input "Unavailable" at bounding box center [996, 167] width 15 height 15
click at [1093, 73] on span "Apply" at bounding box center [1102, 71] width 26 height 9
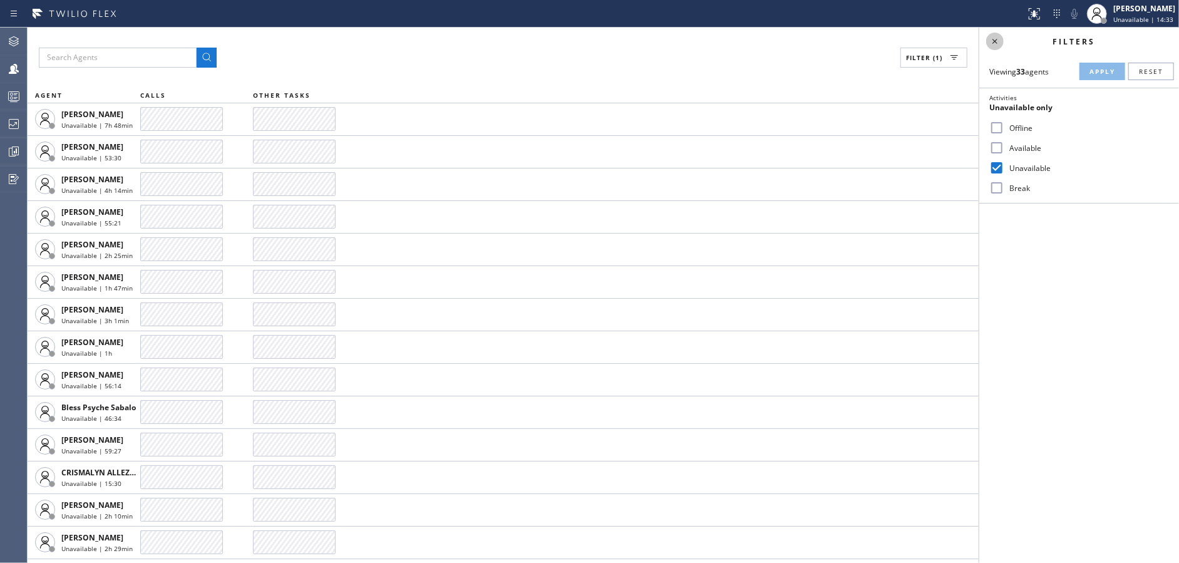
click at [997, 43] on icon at bounding box center [994, 41] width 15 height 15
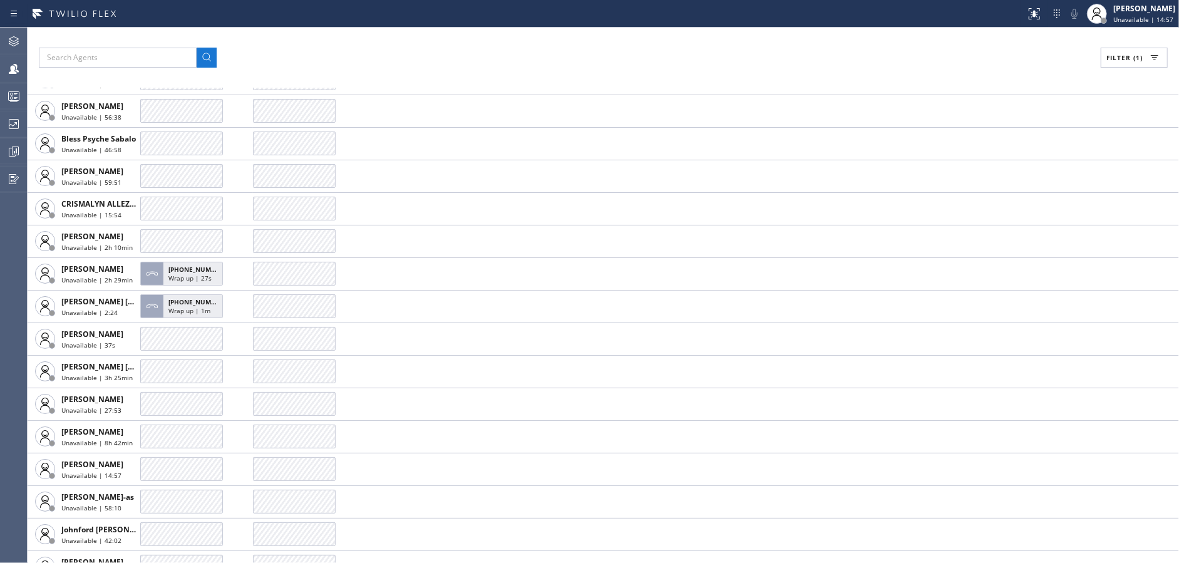
scroll to position [18, 0]
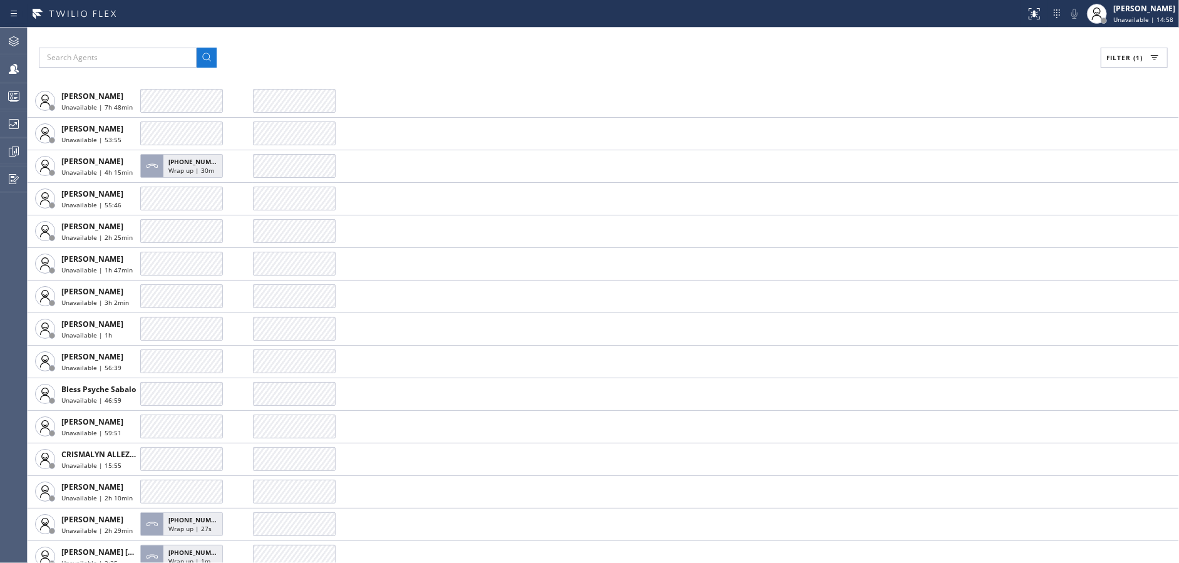
drag, startPoint x: 1130, startPoint y: 59, endPoint x: 1031, endPoint y: 113, distance: 112.9
click at [1131, 59] on span "Filter (1)" at bounding box center [1124, 57] width 36 height 9
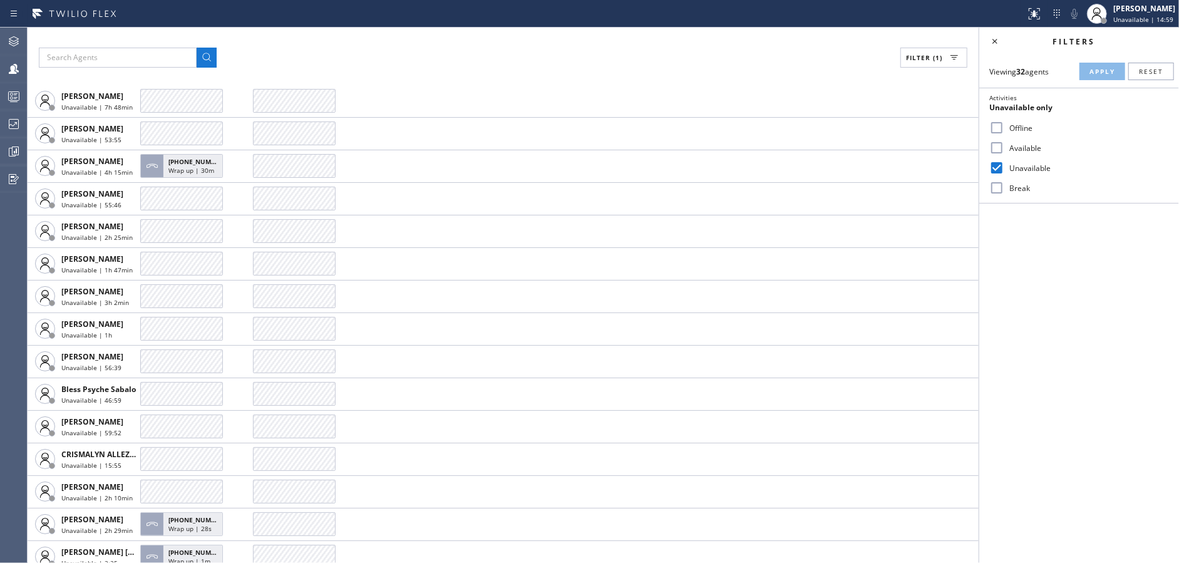
click at [997, 164] on input "Unavailable" at bounding box center [996, 167] width 15 height 15
checkbox input "false"
drag, startPoint x: 1004, startPoint y: 185, endPoint x: 1076, endPoint y: 132, distance: 89.2
click at [1005, 185] on div "Break" at bounding box center [1079, 188] width 200 height 20
click at [995, 184] on input "Break" at bounding box center [996, 187] width 15 height 15
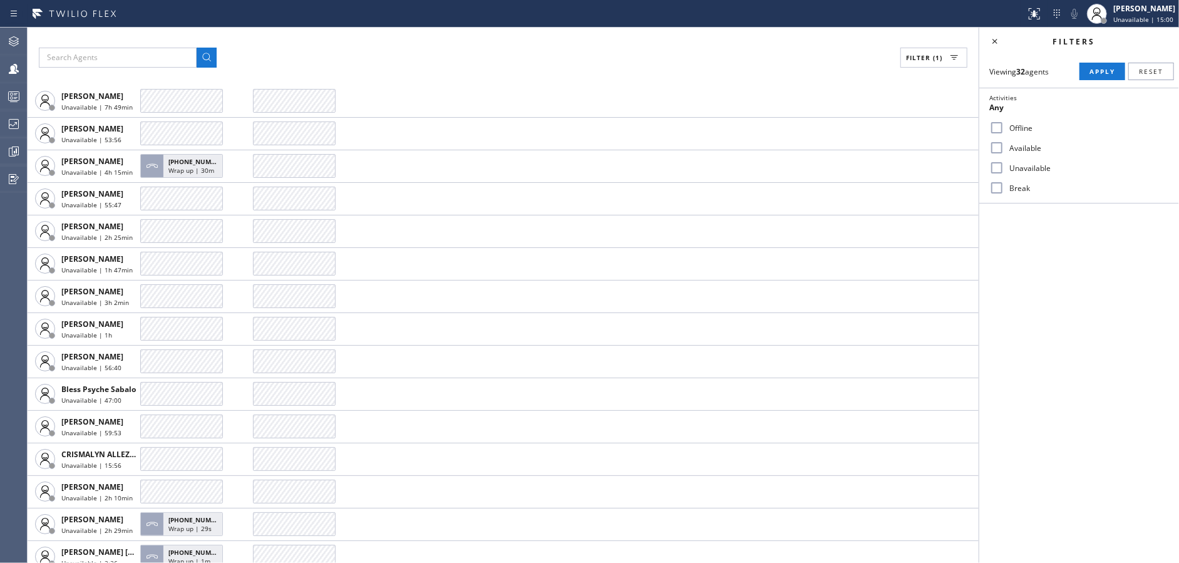
checkbox input "true"
drag, startPoint x: 1104, startPoint y: 73, endPoint x: 1041, endPoint y: 53, distance: 65.9
click at [1104, 73] on span "Apply" at bounding box center [1102, 71] width 26 height 9
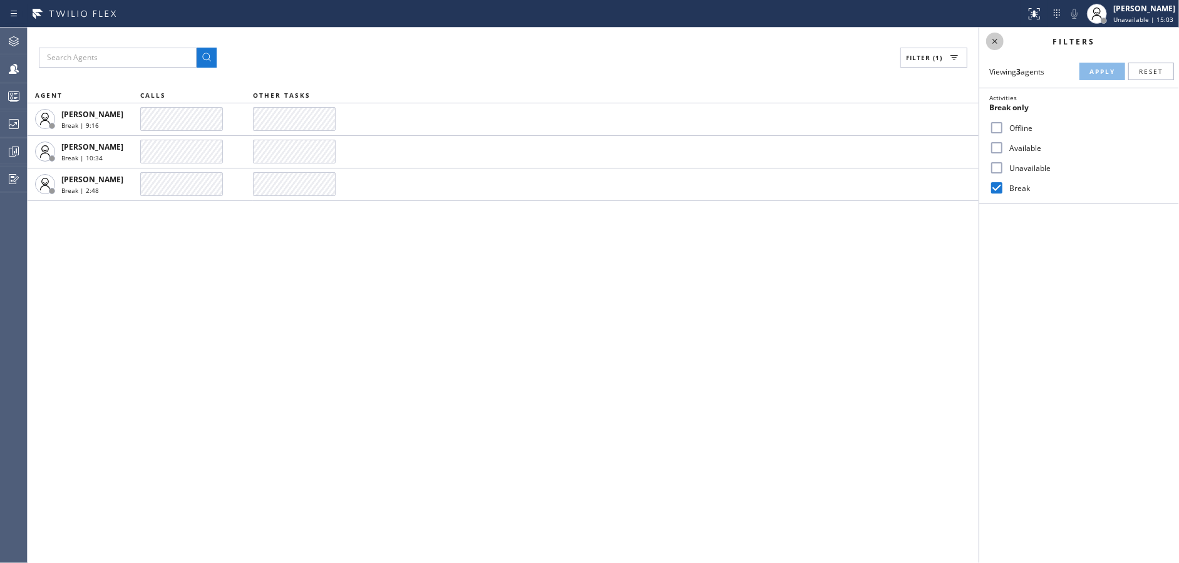
click at [997, 38] on icon at bounding box center [994, 41] width 15 height 15
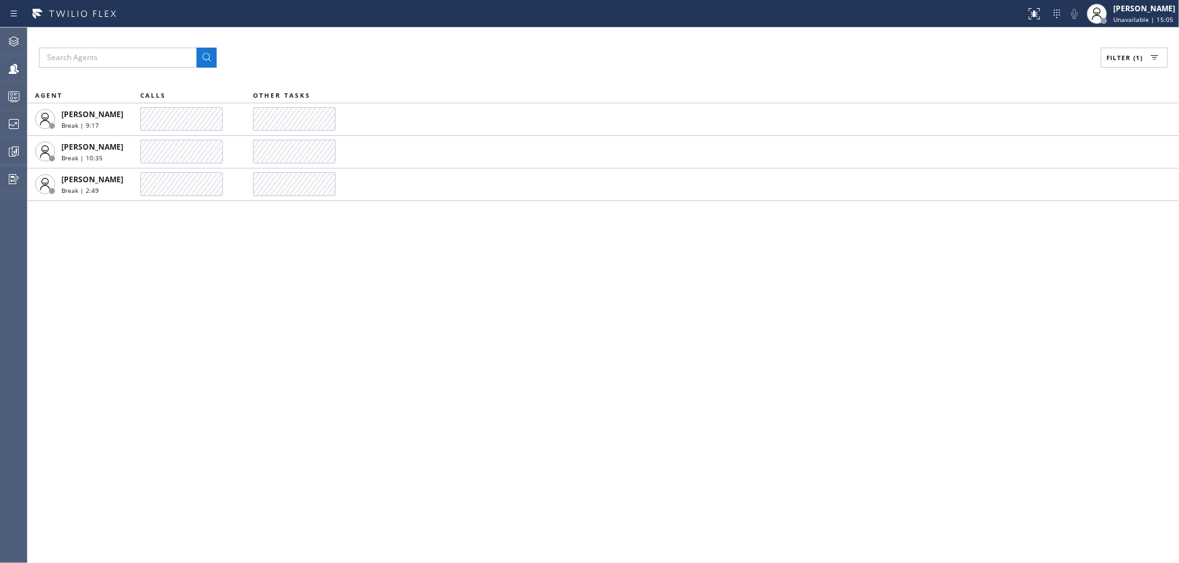
click at [1143, 51] on button "Filter (1)" at bounding box center [1134, 58] width 67 height 20
drag, startPoint x: 1000, startPoint y: 141, endPoint x: 1000, endPoint y: 188, distance: 47.6
click at [1000, 141] on input "Available" at bounding box center [996, 147] width 15 height 15
checkbox input "true"
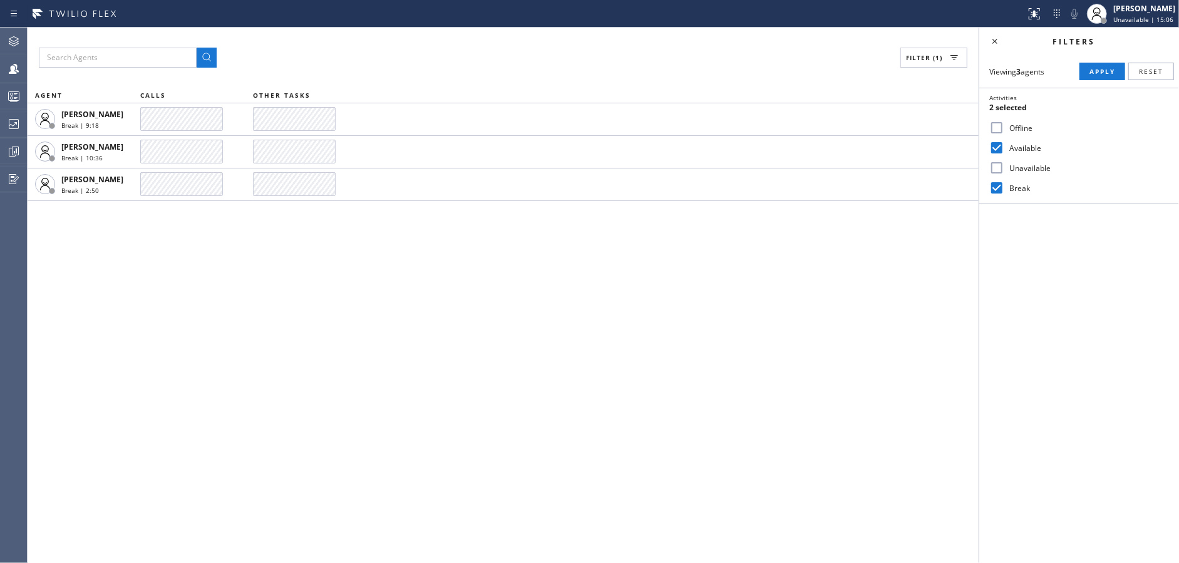
click at [997, 184] on input "Break" at bounding box center [996, 187] width 15 height 15
checkbox input "false"
click at [1081, 75] on button "Apply" at bounding box center [1102, 72] width 46 height 18
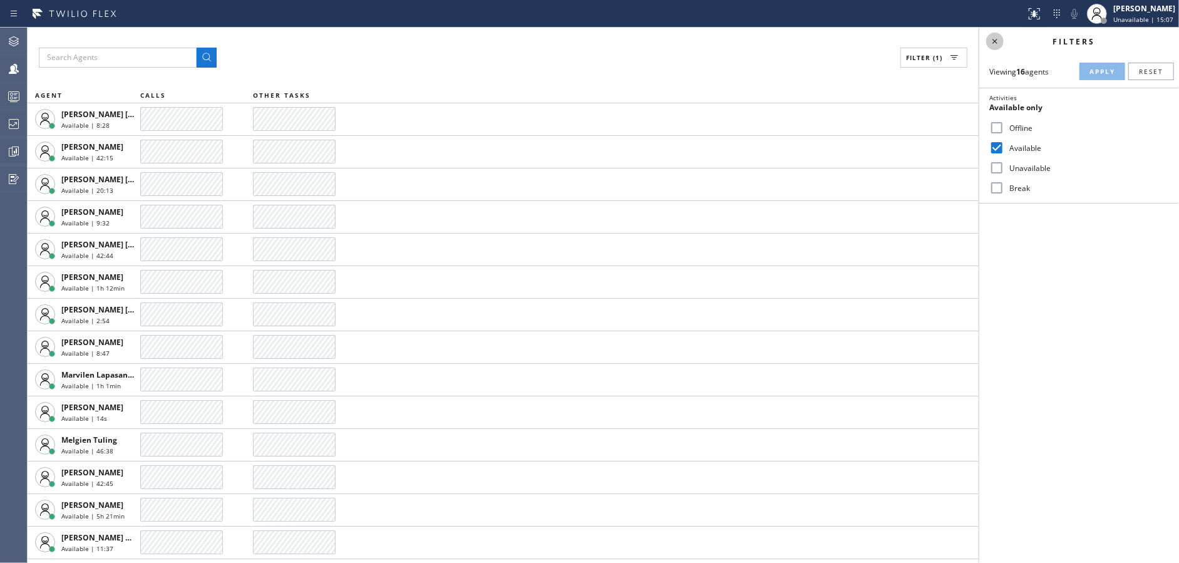
click at [994, 39] on icon at bounding box center [994, 41] width 15 height 15
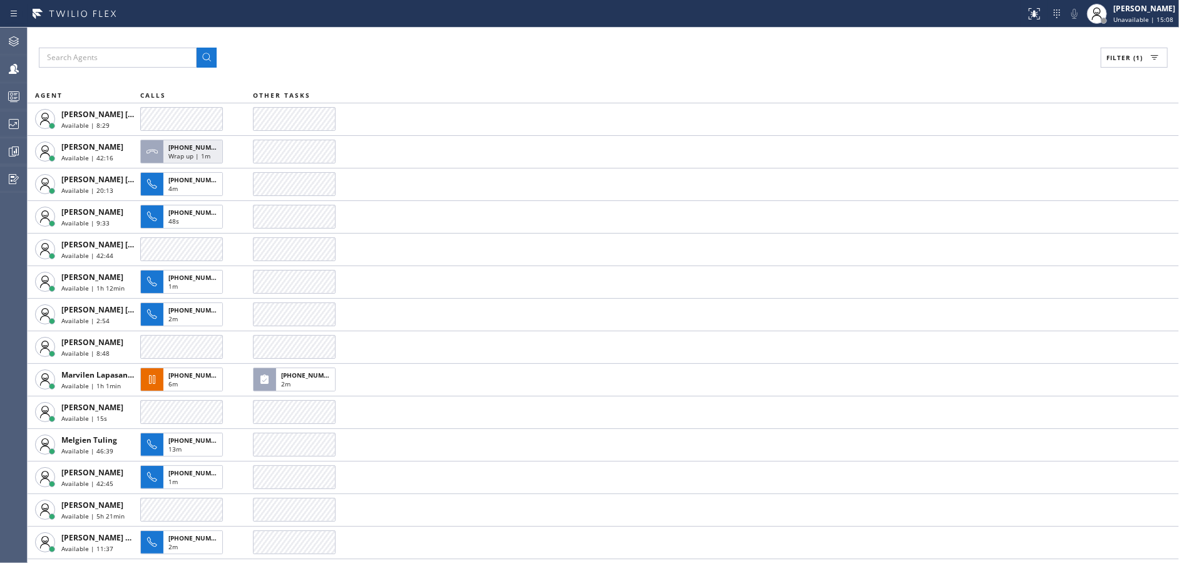
click at [0, 96] on div at bounding box center [14, 96] width 28 height 15
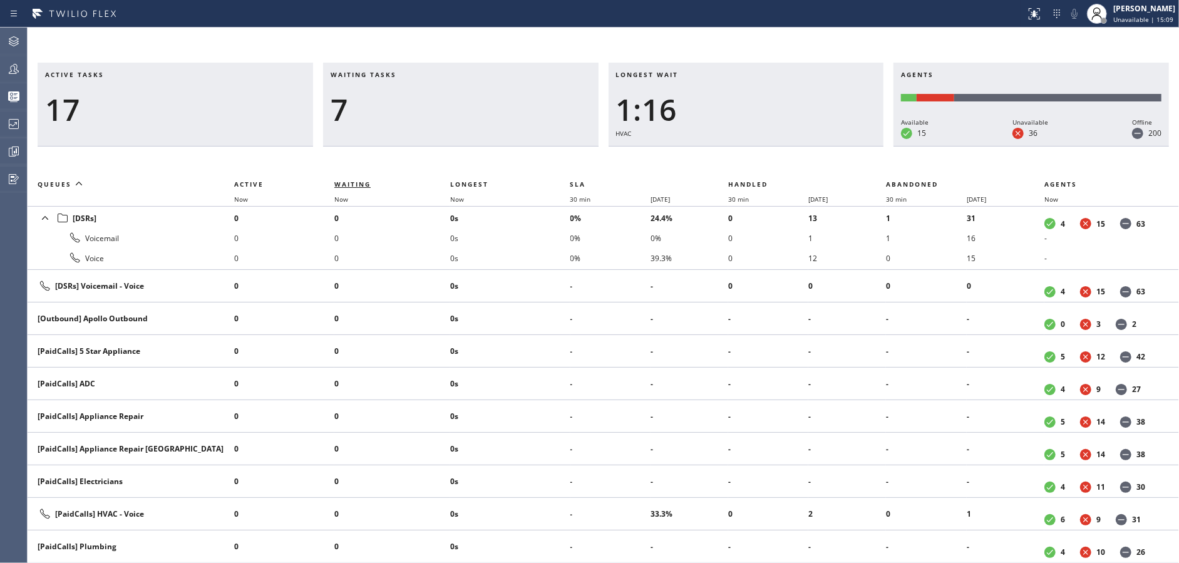
click at [357, 180] on span "Waiting" at bounding box center [352, 184] width 36 height 9
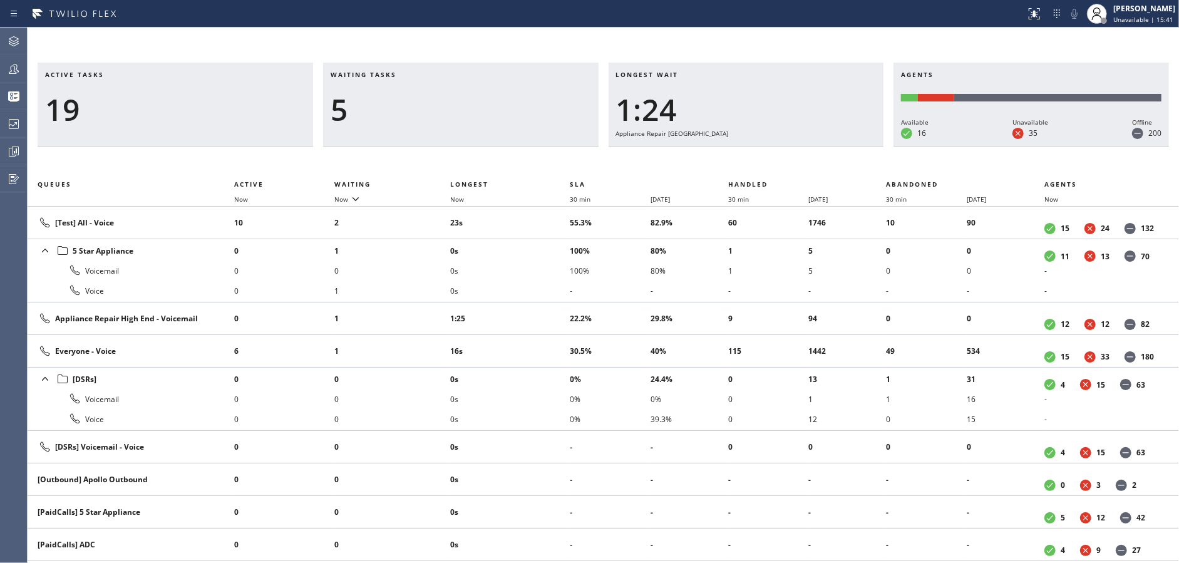
click at [374, 107] on div "5" at bounding box center [461, 109] width 260 height 36
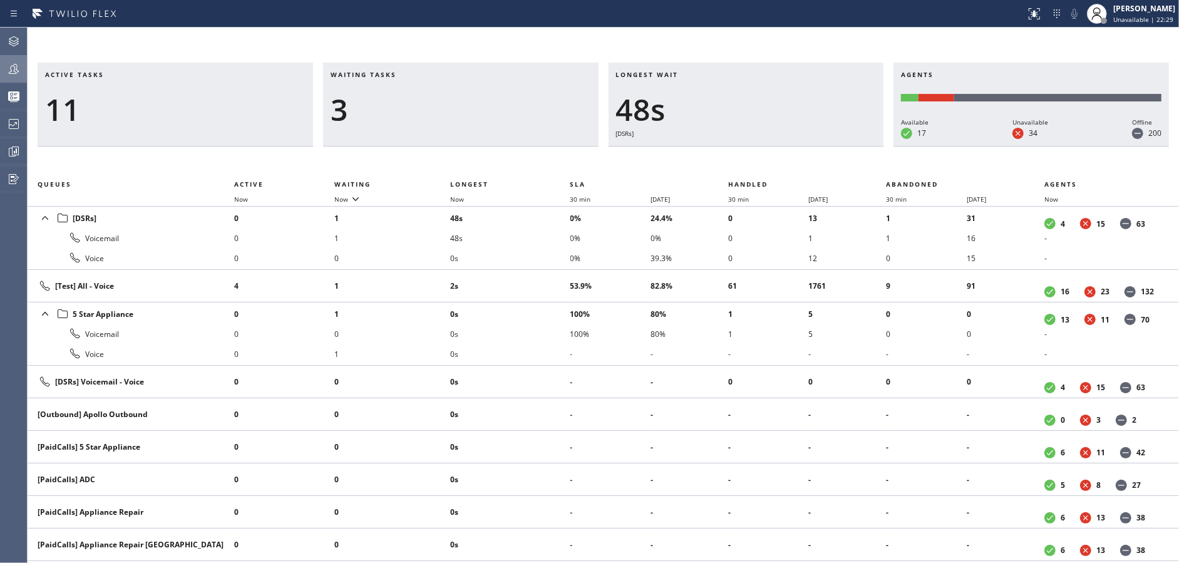
click at [0, 80] on div at bounding box center [14, 68] width 28 height 25
